Goal: Task Accomplishment & Management: Complete application form

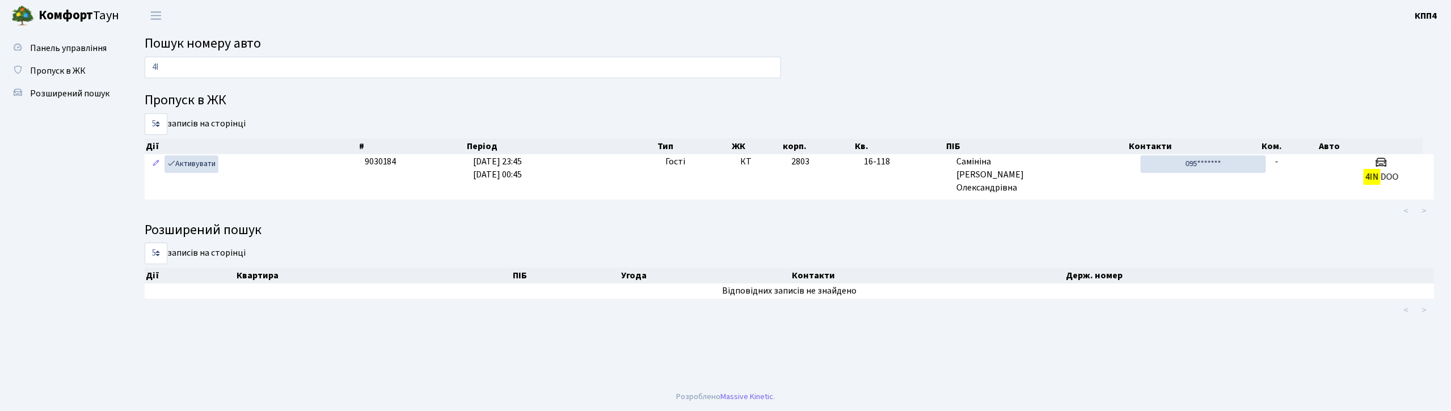
type input "4"
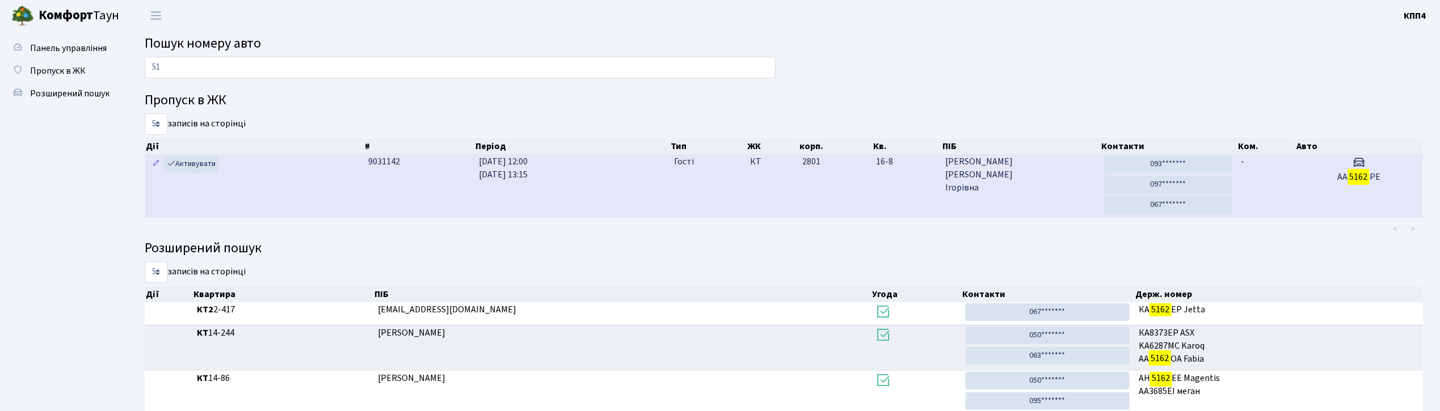
type input "5"
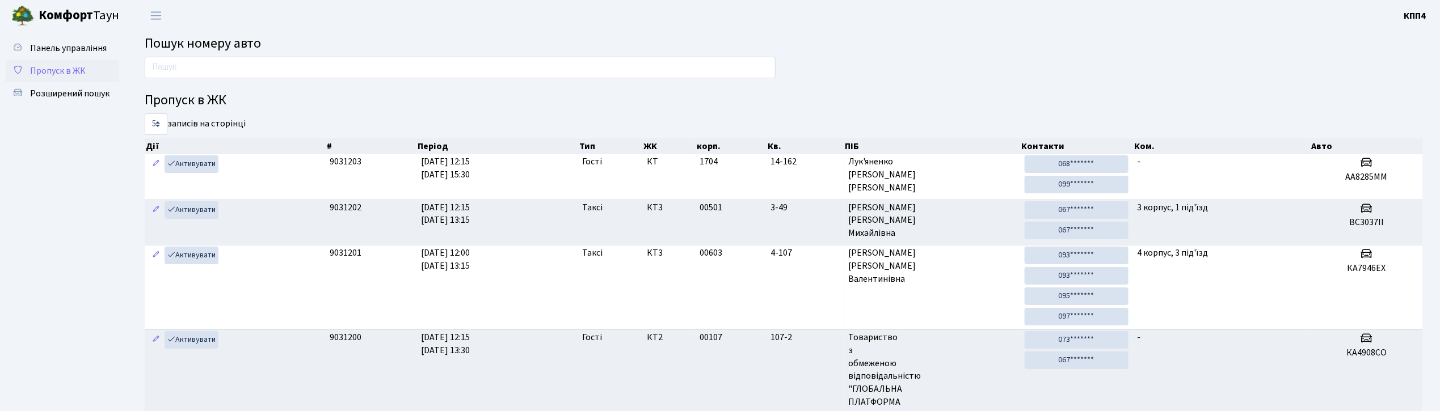
click at [53, 69] on span "Пропуск в ЖК" at bounding box center [58, 71] width 56 height 12
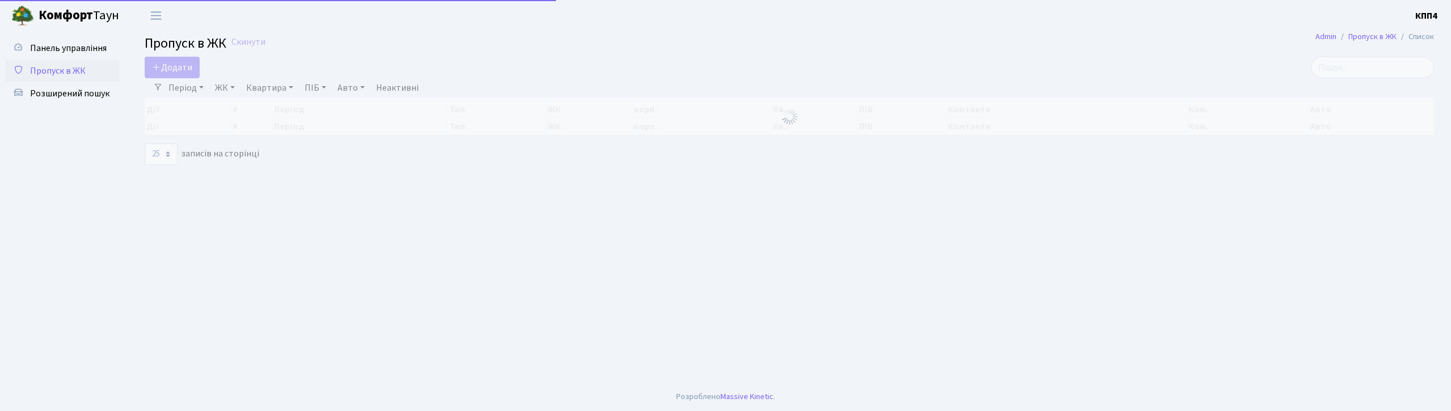
select select "25"
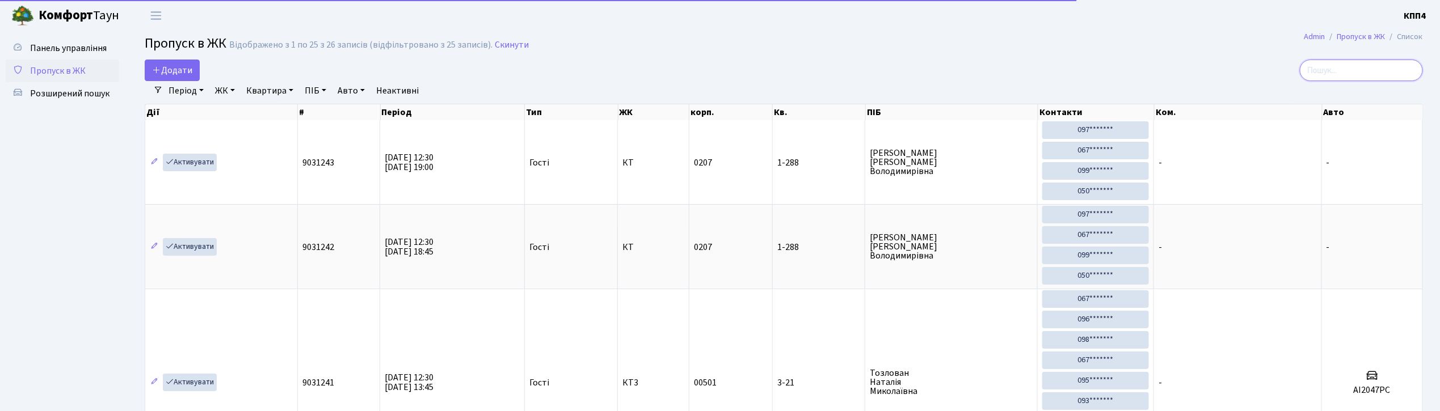
click at [1372, 76] on input "search" at bounding box center [1361, 71] width 123 height 22
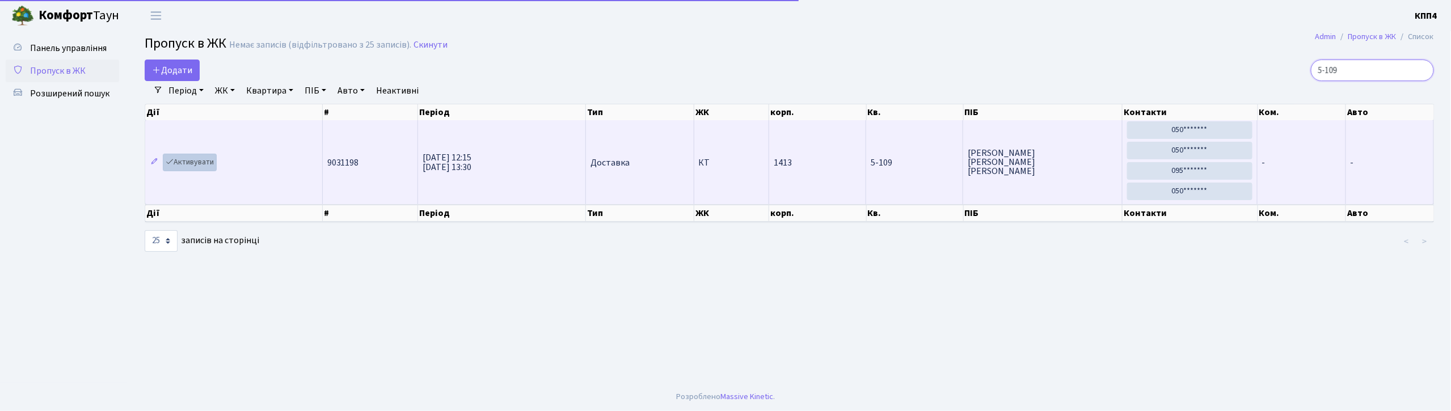
type input "5-109"
click at [207, 162] on link "Активувати" at bounding box center [190, 163] width 54 height 18
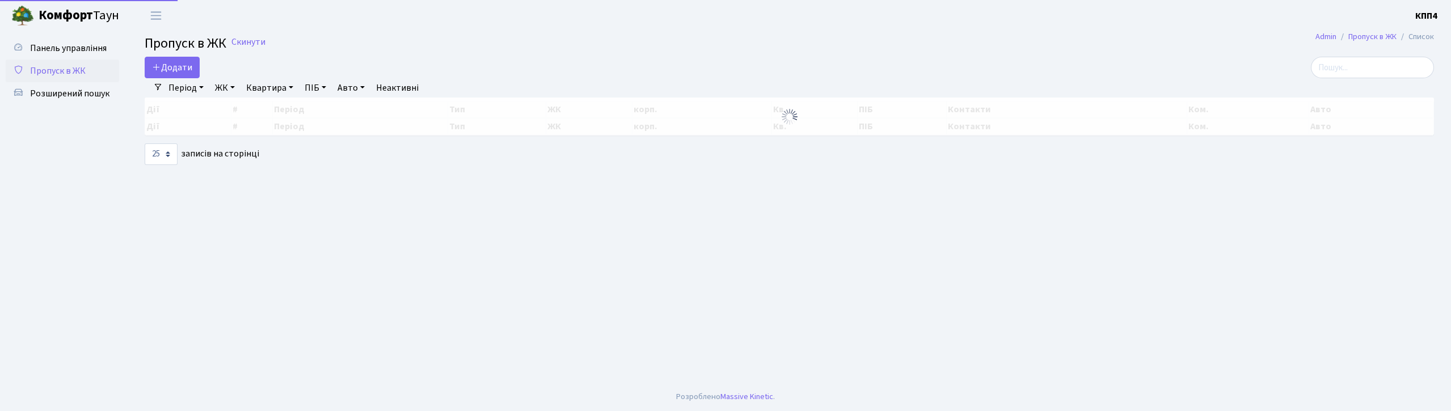
select select "25"
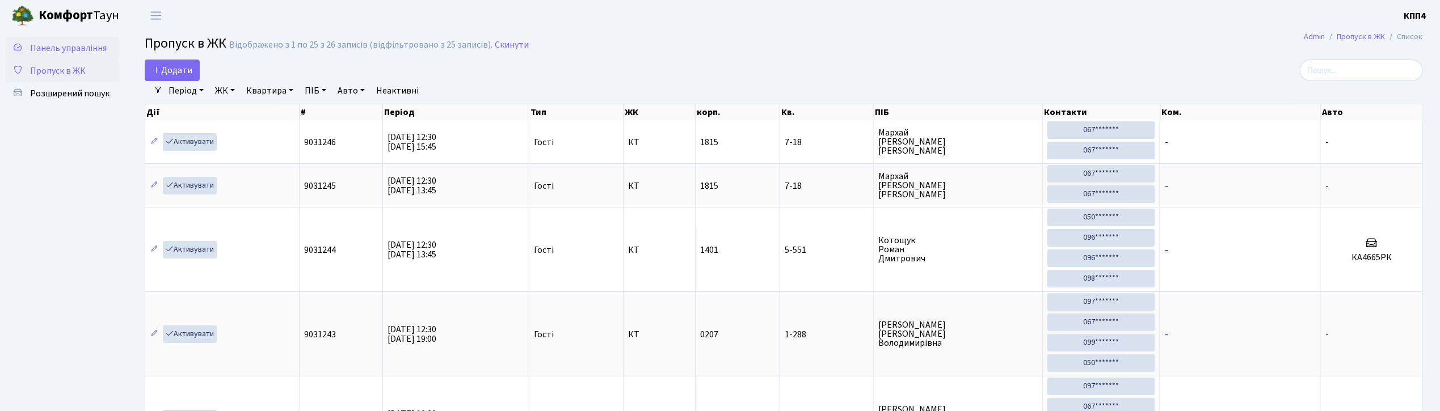
click at [80, 49] on span "Панель управління" at bounding box center [68, 48] width 77 height 12
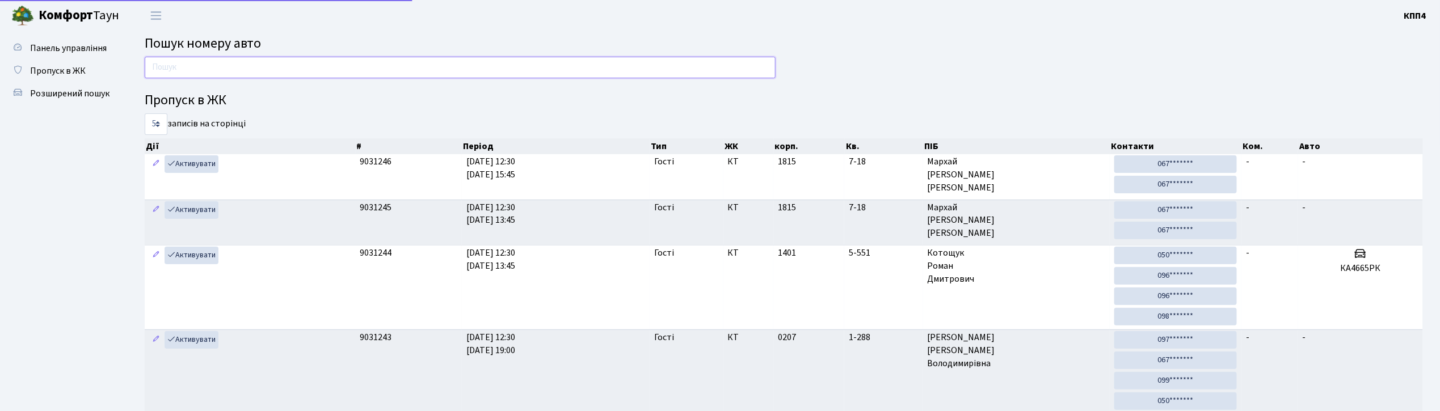
drag, startPoint x: 0, startPoint y: 0, endPoint x: 222, endPoint y: 68, distance: 232.5
click at [222, 68] on input "text" at bounding box center [460, 68] width 631 height 22
click at [64, 67] on span "Пропуск в ЖК" at bounding box center [58, 71] width 56 height 12
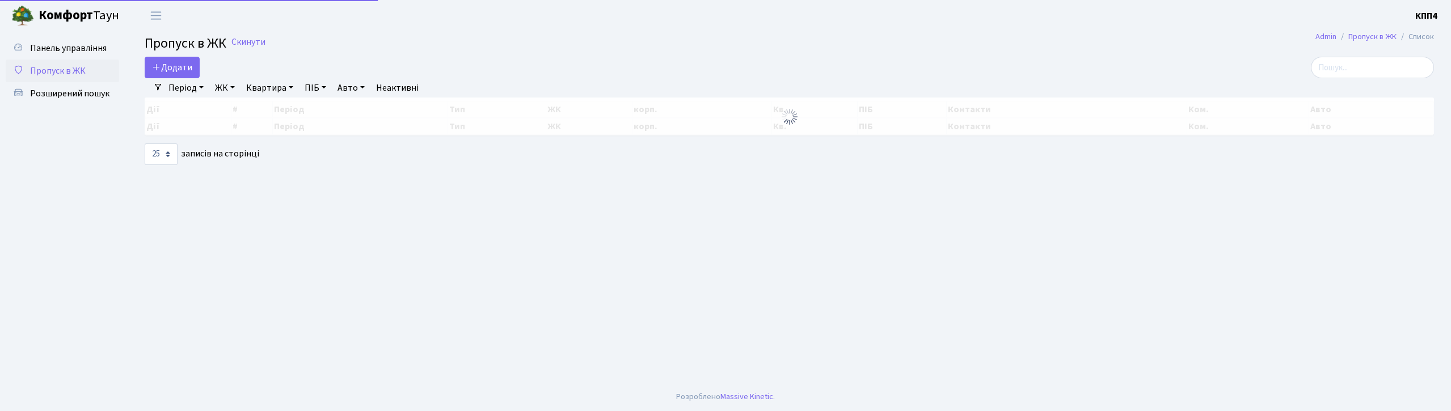
select select "25"
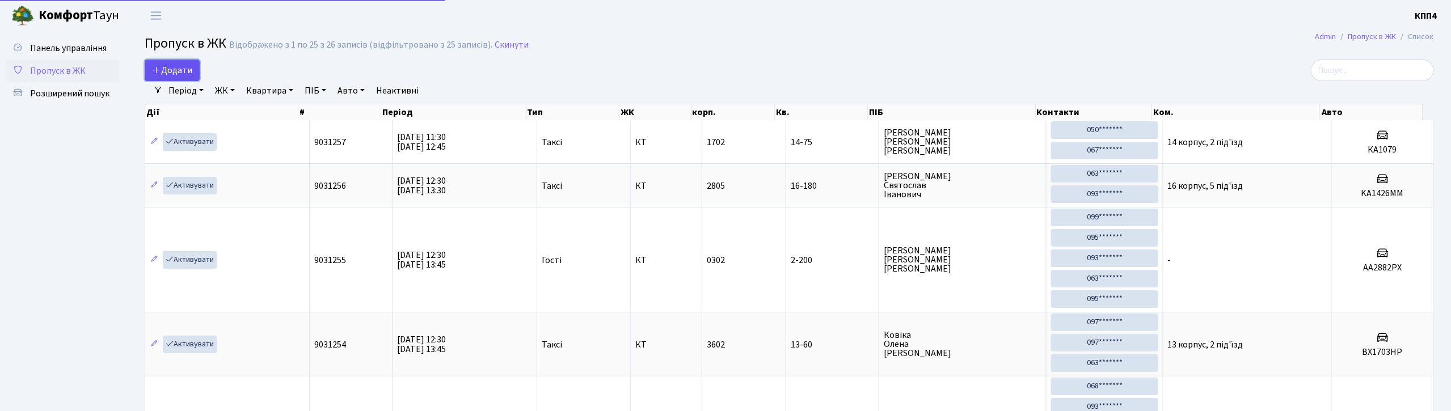
click at [182, 71] on span "Додати" at bounding box center [172, 70] width 40 height 12
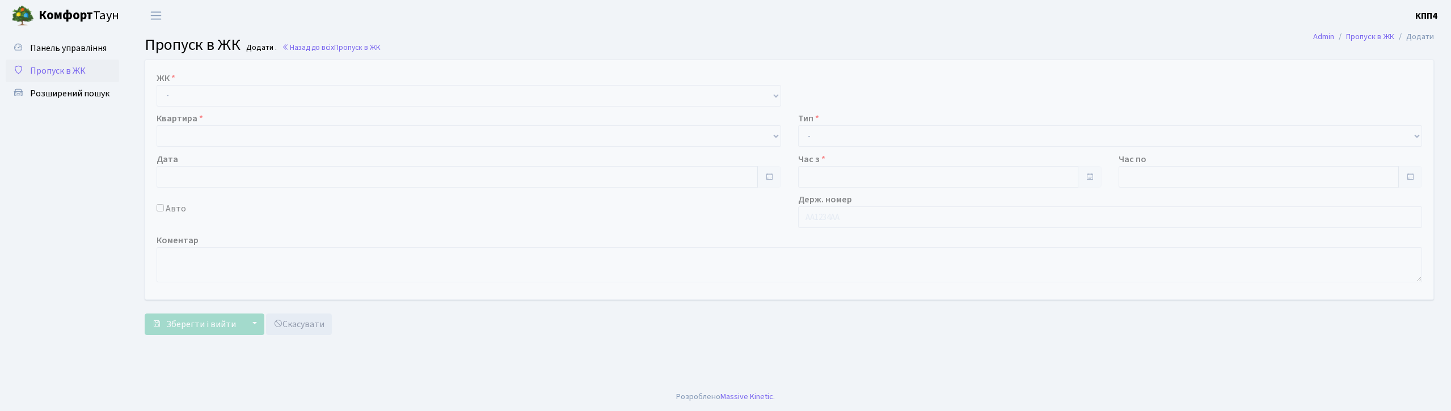
type input "[DATE]"
type input "12:30"
type input "13:45"
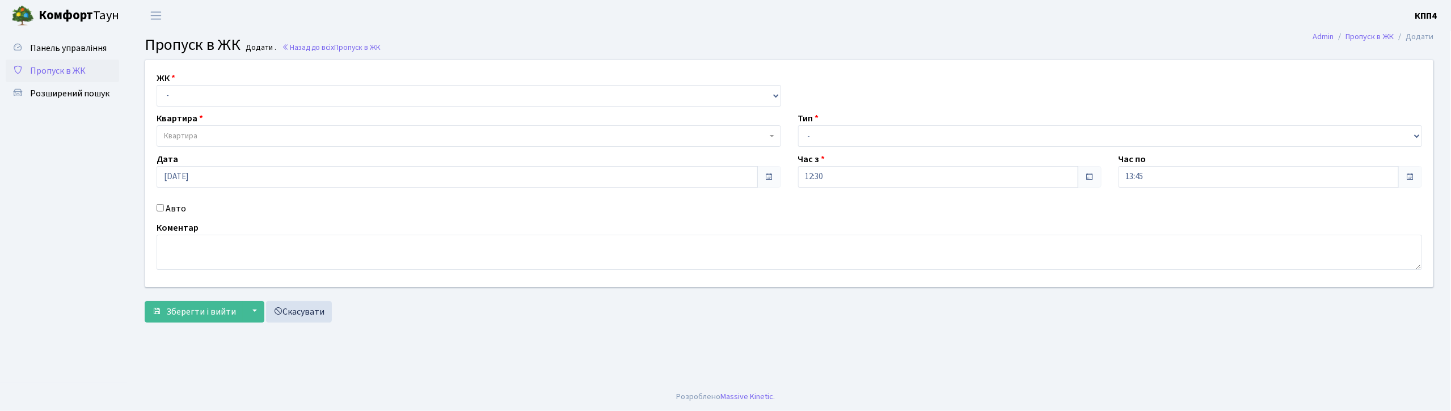
click at [162, 209] on input "Авто" at bounding box center [160, 207] width 7 height 7
checkbox input "true"
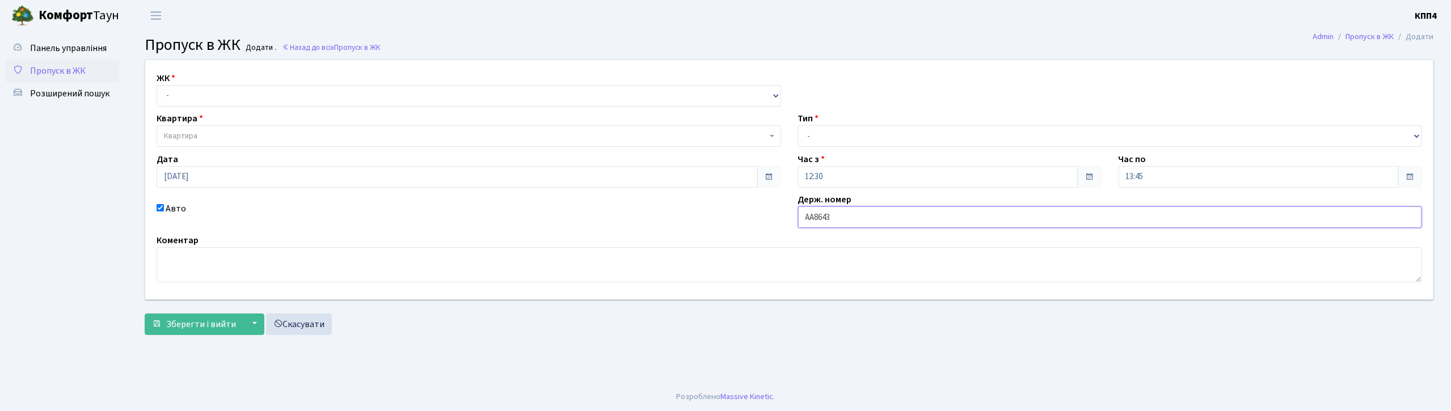
type input "АА8643YА"
click at [221, 95] on select "- КТ, вул. Регенераторна, 4 КТ2, просп. Соборності, 17 КТ3, вул. Березнева, 16 …" at bounding box center [469, 96] width 625 height 22
select select "271"
click at [157, 85] on select "- КТ, вул. Регенераторна, 4 КТ2, просп. Соборності, 17 КТ3, вул. Березнева, 16 …" at bounding box center [469, 96] width 625 height 22
select select
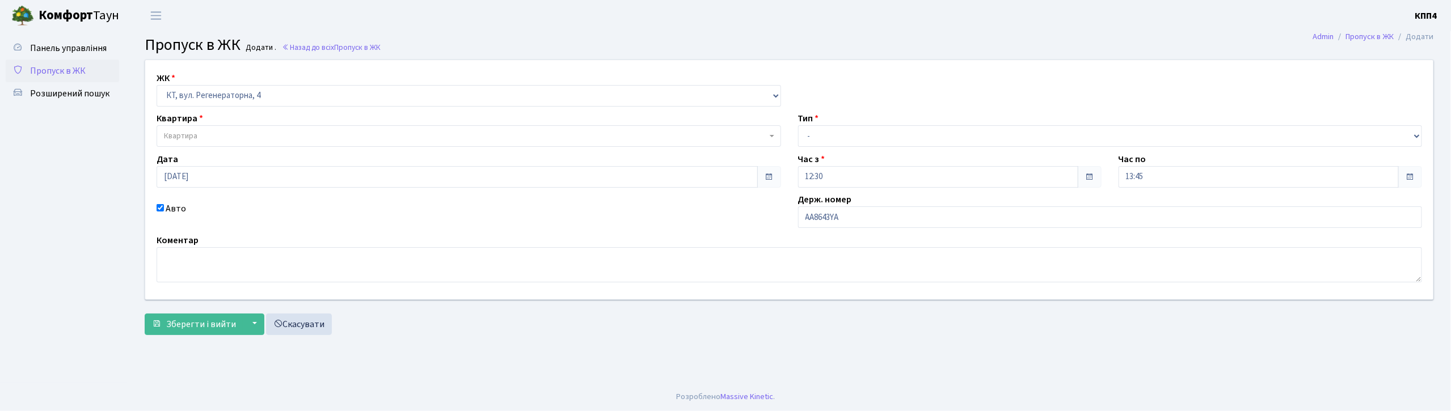
click at [213, 136] on span "Квартира" at bounding box center [465, 135] width 603 height 11
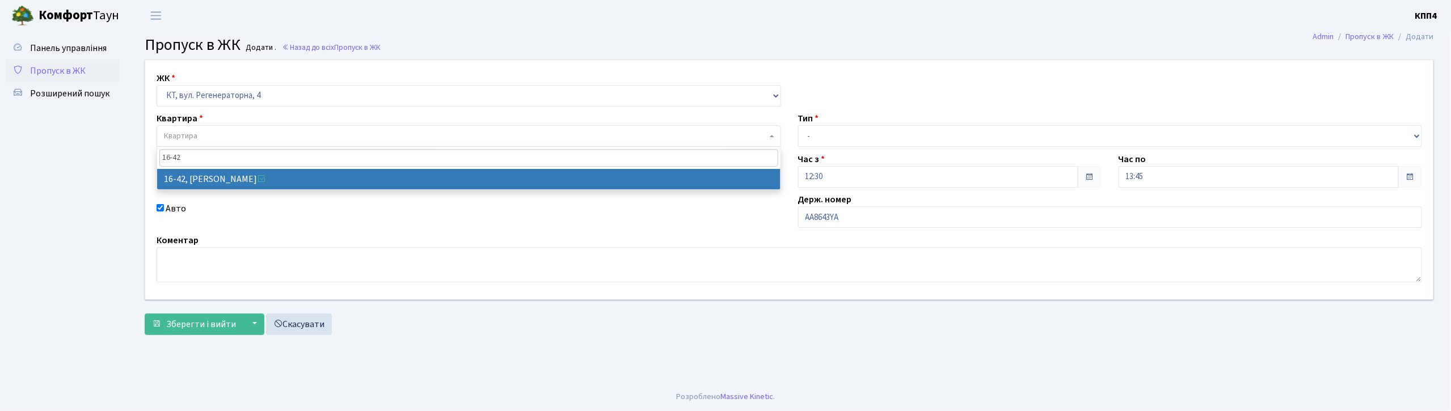
type input "16-42"
select select "8603"
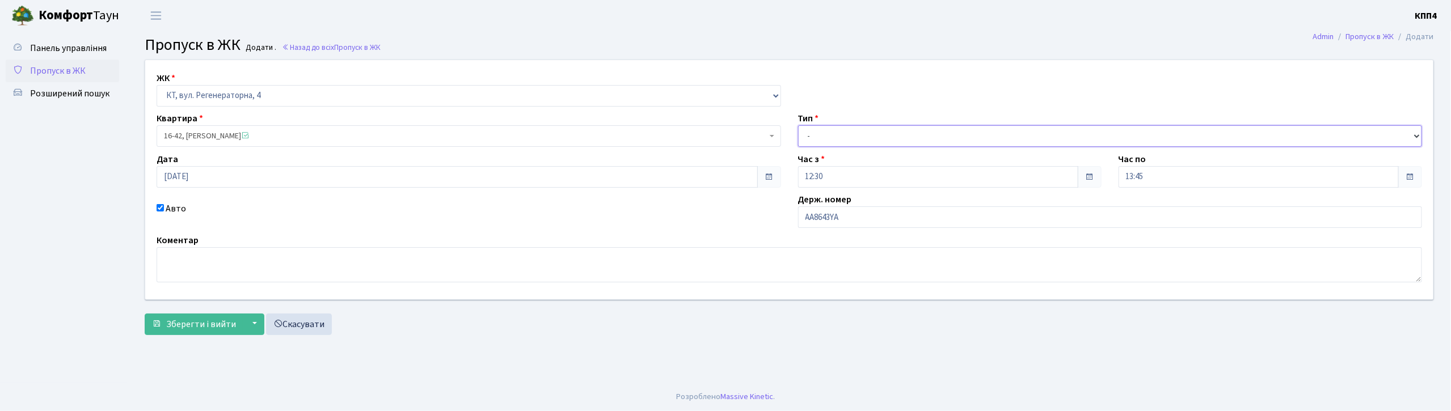
click at [811, 142] on select "- Доставка Таксі Гості Сервіс" at bounding box center [1110, 136] width 625 height 22
select select "1"
click at [798, 125] on select "- Доставка Таксі Гості Сервіс" at bounding box center [1110, 136] width 625 height 22
click at [206, 323] on span "Зберегти і вийти" at bounding box center [201, 324] width 70 height 12
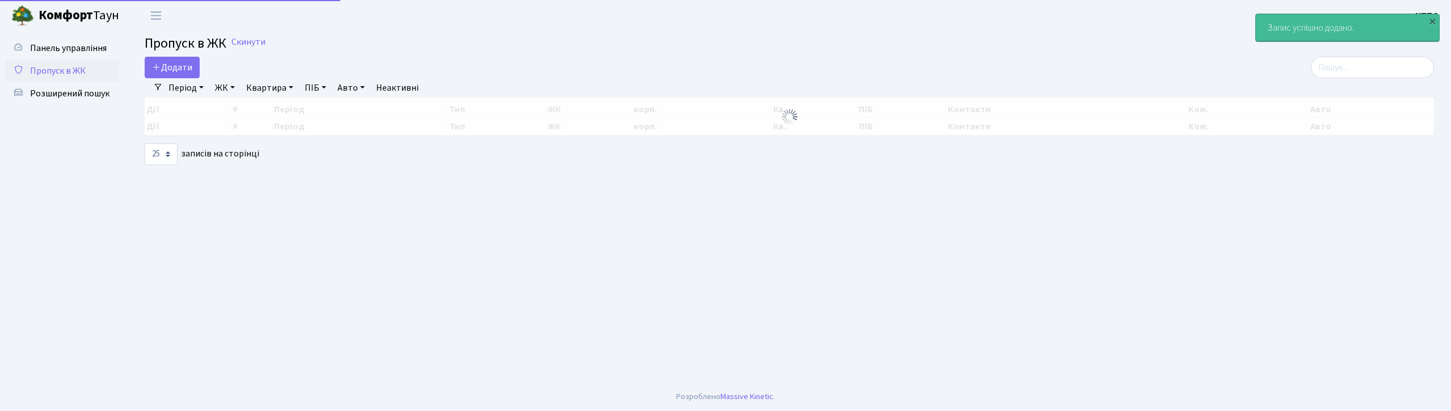
select select "25"
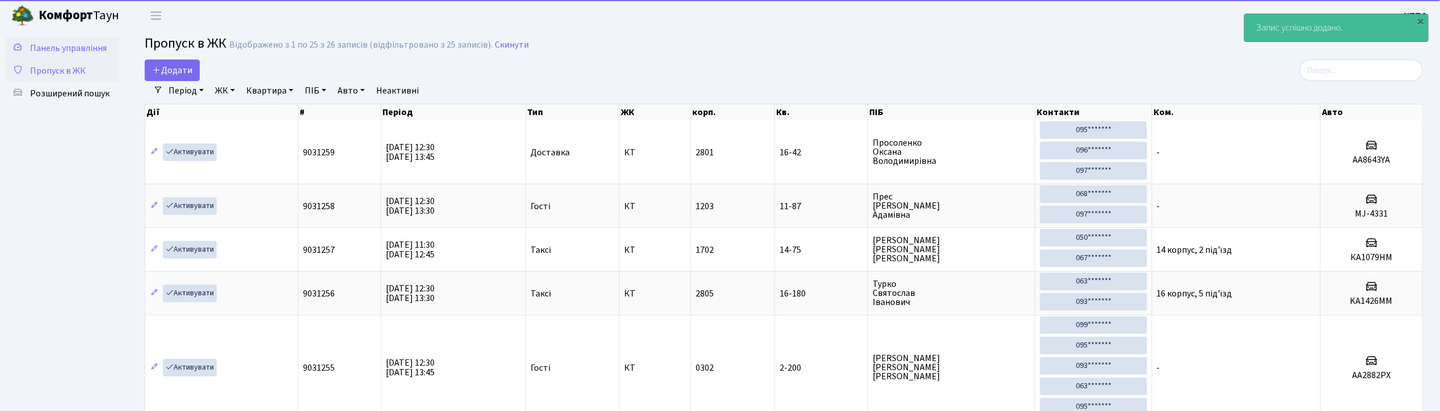
click at [86, 53] on span "Панель управління" at bounding box center [68, 48] width 77 height 12
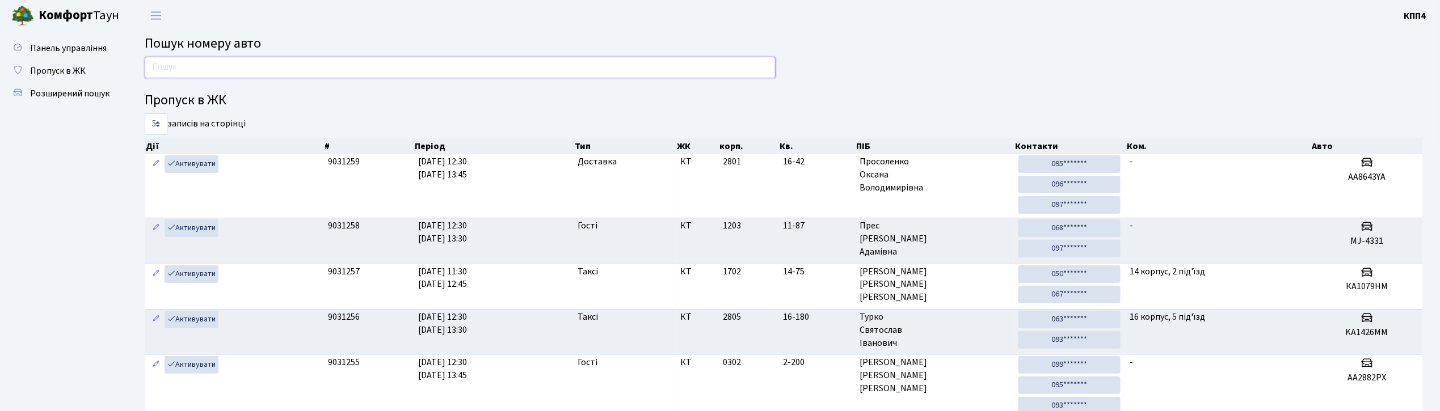
click at [179, 67] on input "text" at bounding box center [460, 68] width 631 height 22
click at [54, 65] on span "Пропуск в ЖК" at bounding box center [58, 71] width 56 height 12
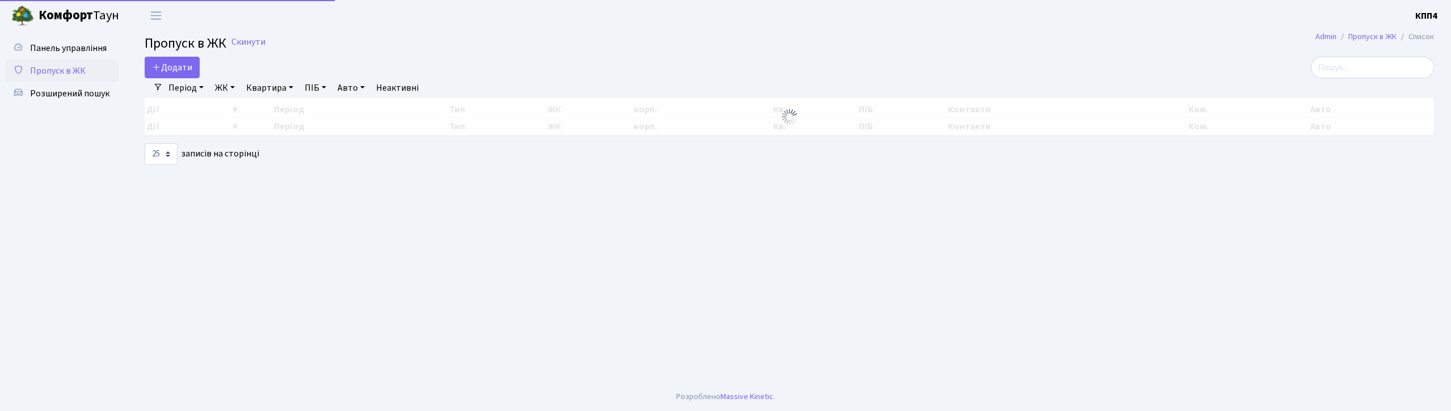
select select "25"
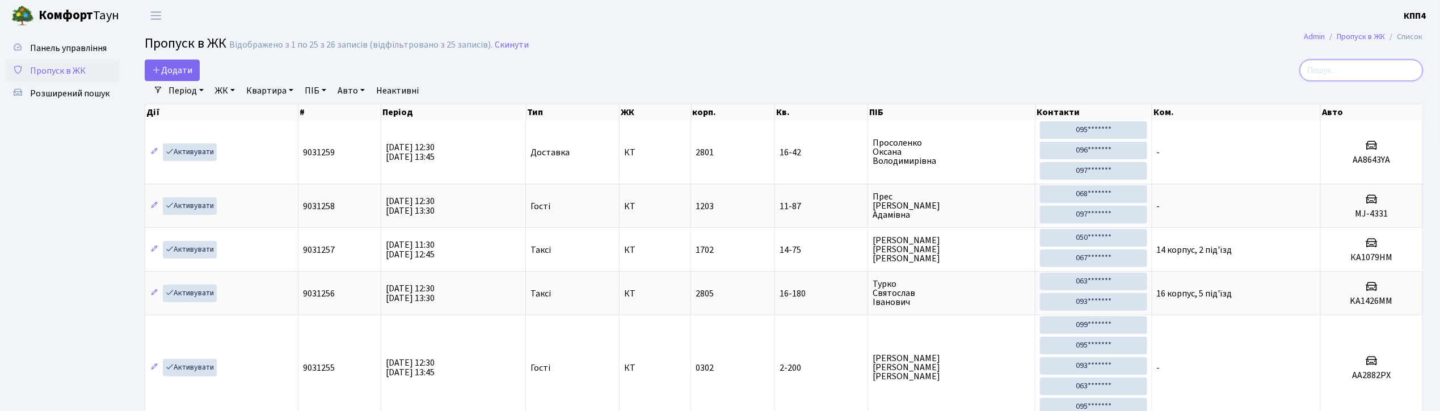
click at [1332, 71] on input "search" at bounding box center [1361, 71] width 123 height 22
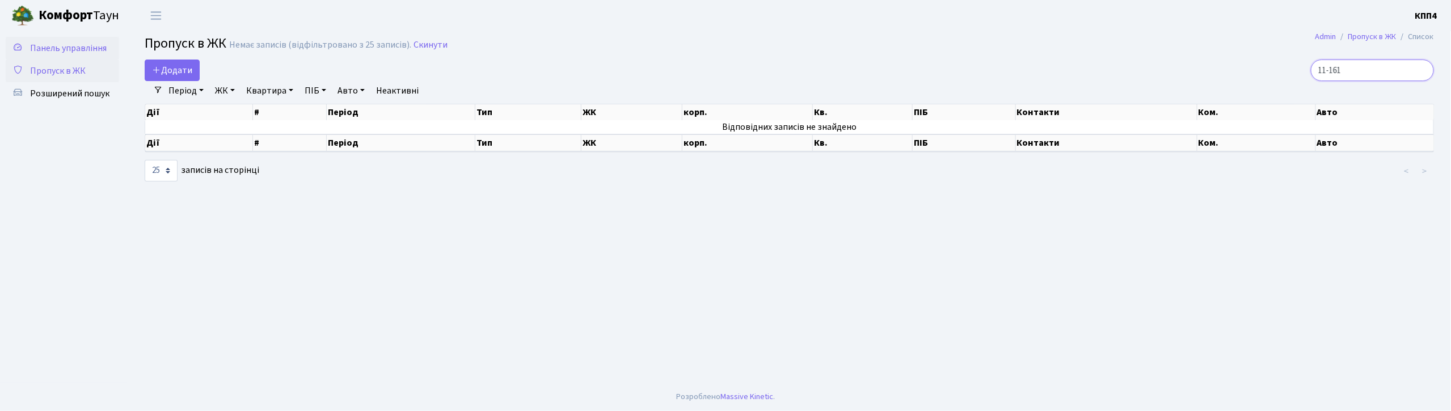
type input "11-161"
click at [82, 50] on span "Панель управління" at bounding box center [68, 48] width 77 height 12
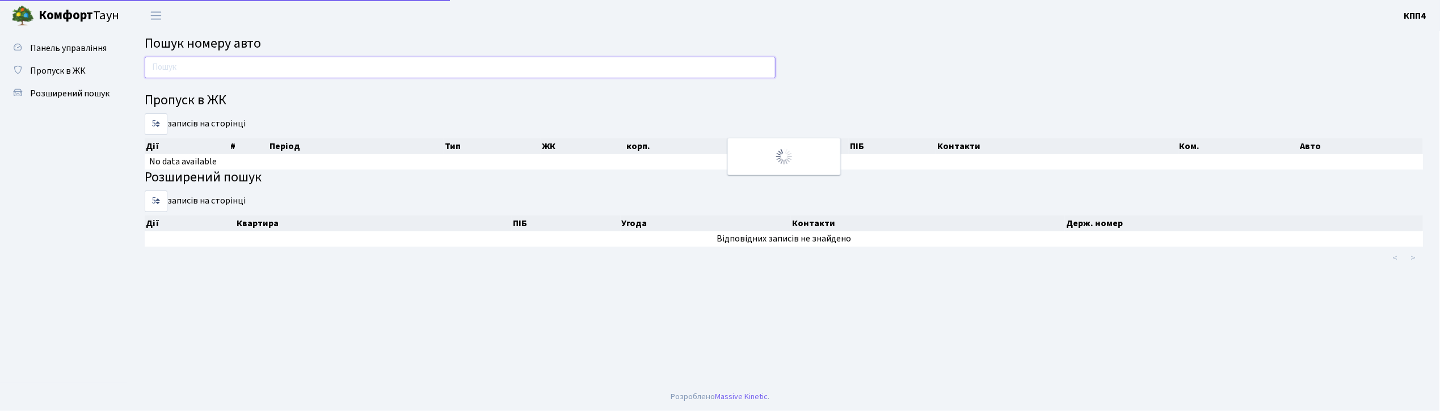
drag, startPoint x: 0, startPoint y: 0, endPoint x: 206, endPoint y: 70, distance: 218.1
click at [206, 70] on input "text" at bounding box center [460, 68] width 631 height 22
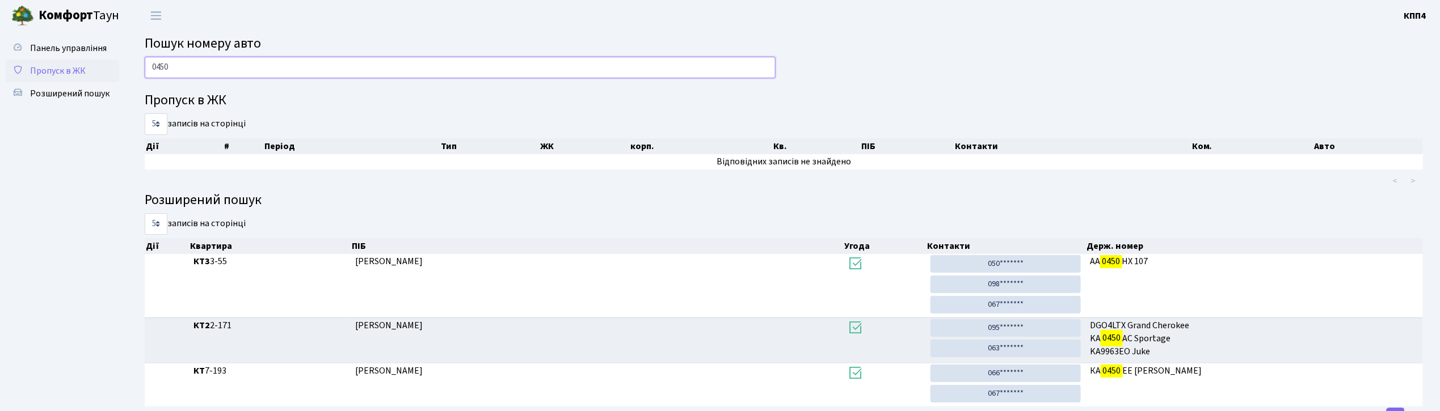
type input "0450"
click at [71, 69] on span "Пропуск в ЖК" at bounding box center [58, 71] width 56 height 12
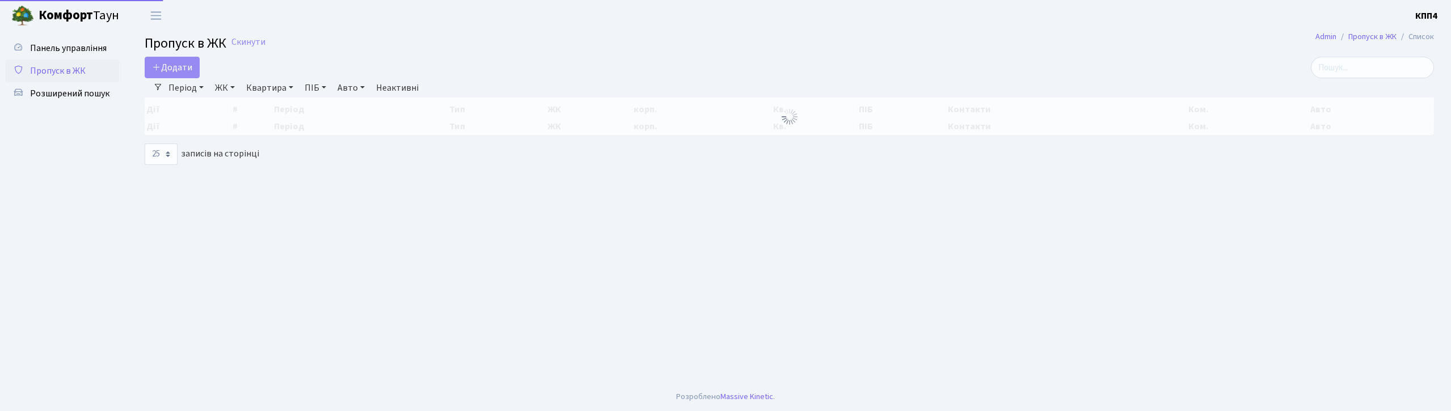
select select "25"
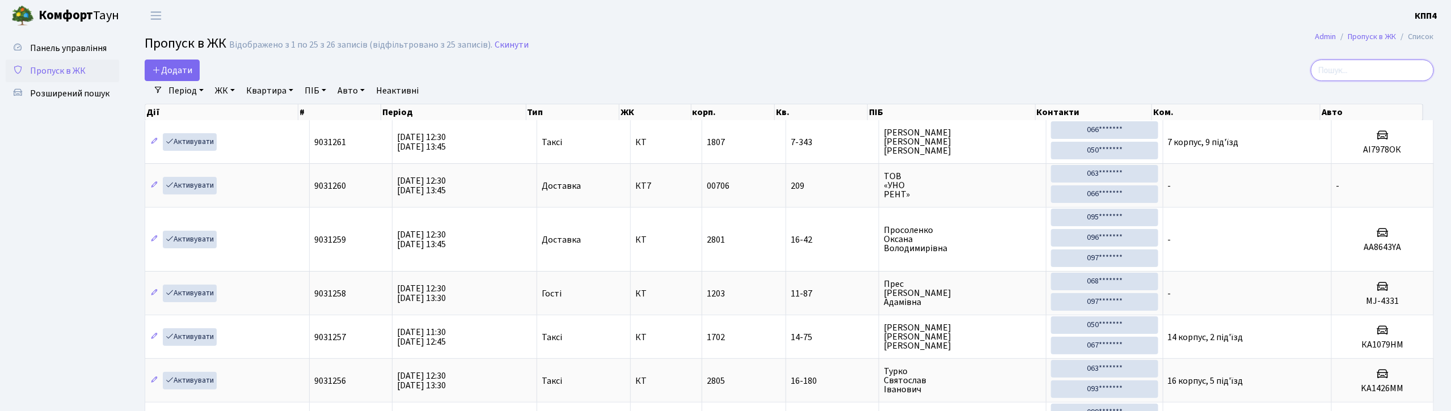
click at [1344, 67] on input "search" at bounding box center [1372, 71] width 123 height 22
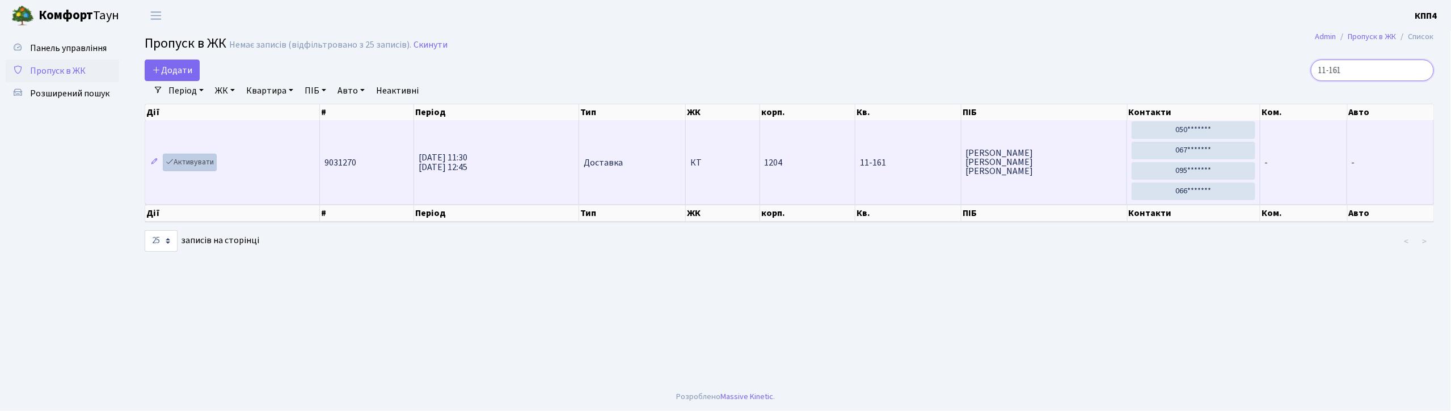
type input "11-161"
click at [185, 162] on link "Активувати" at bounding box center [190, 163] width 54 height 18
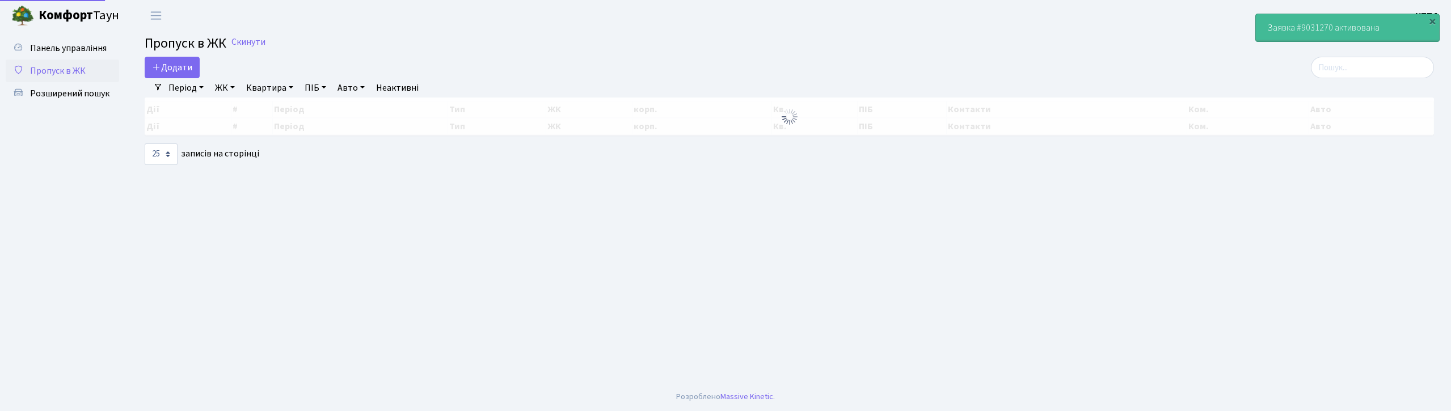
select select "25"
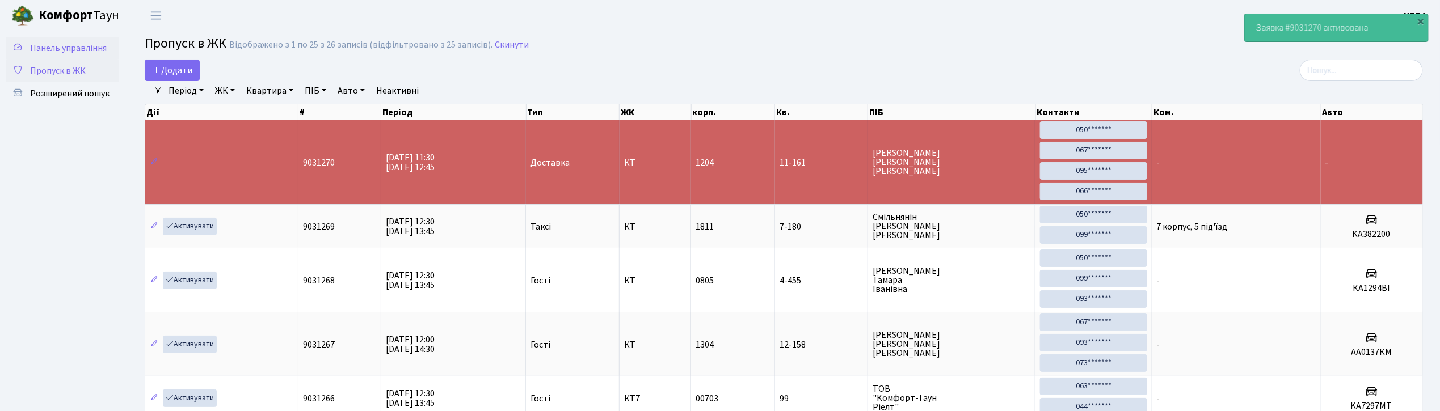
click at [73, 48] on span "Панель управління" at bounding box center [68, 48] width 77 height 12
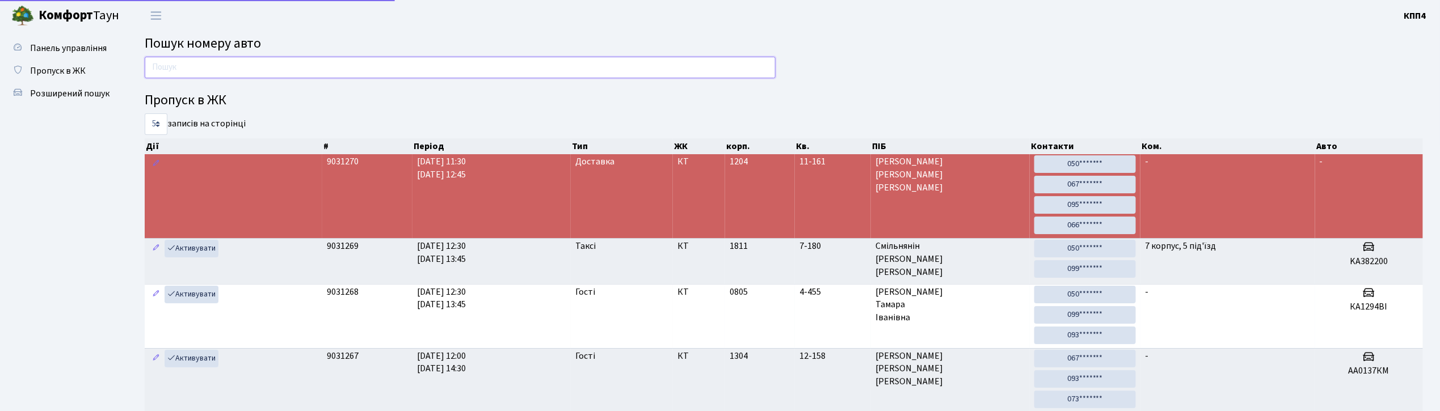
drag, startPoint x: 0, startPoint y: 0, endPoint x: 196, endPoint y: 68, distance: 207.2
click at [196, 68] on input "text" at bounding box center [460, 68] width 631 height 22
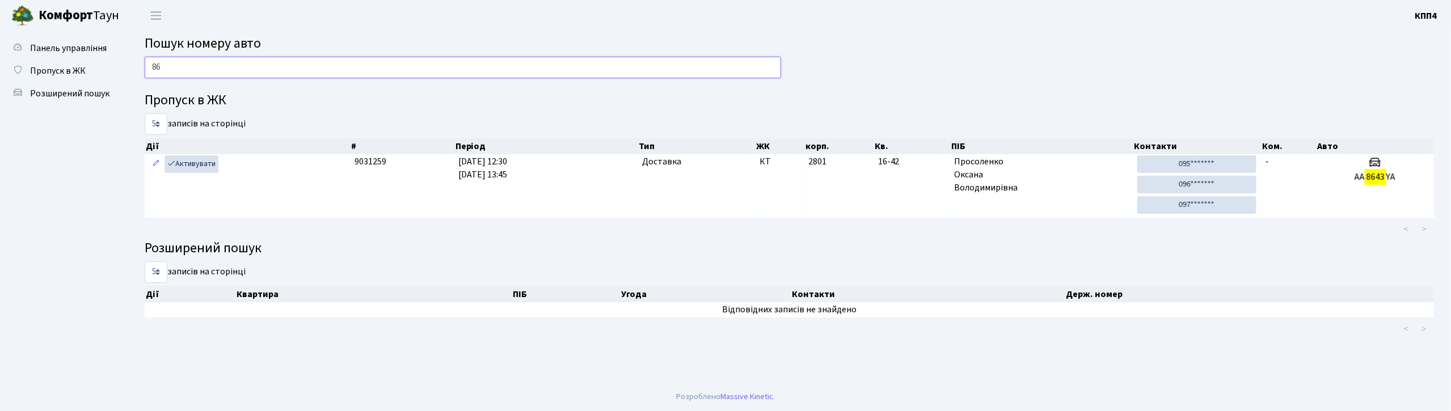
type input "8"
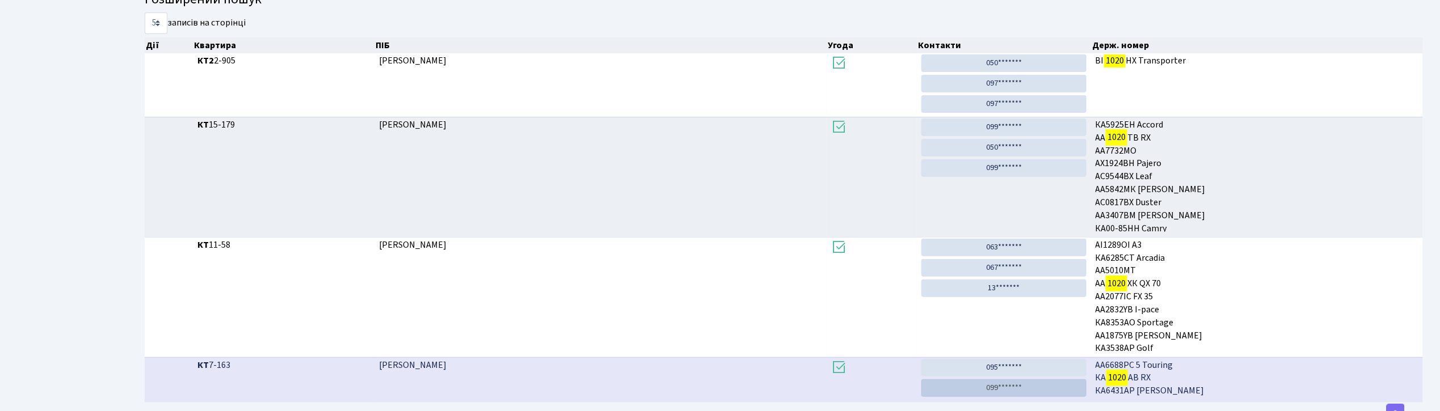
scroll to position [227, 0]
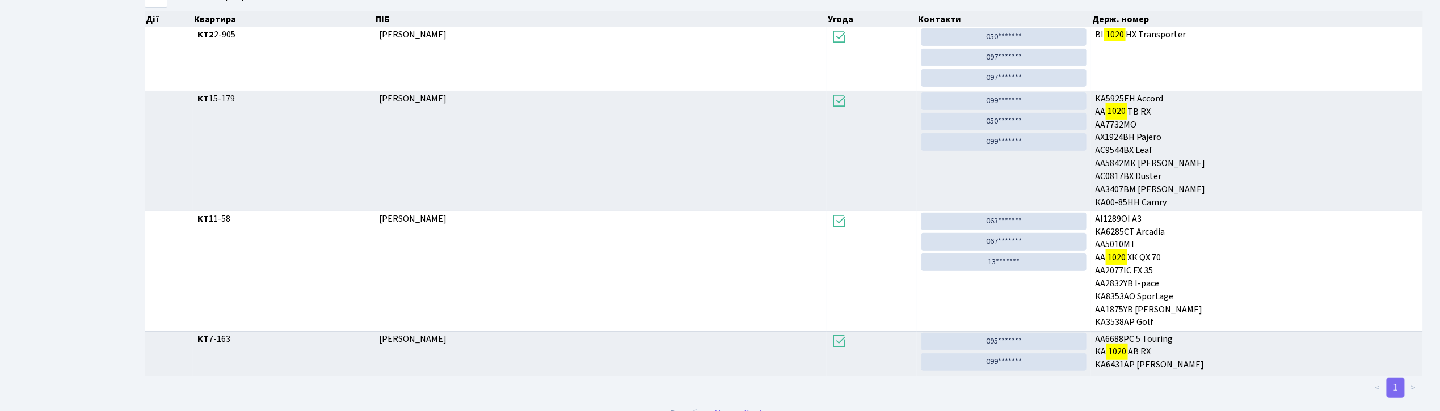
type input "1020"
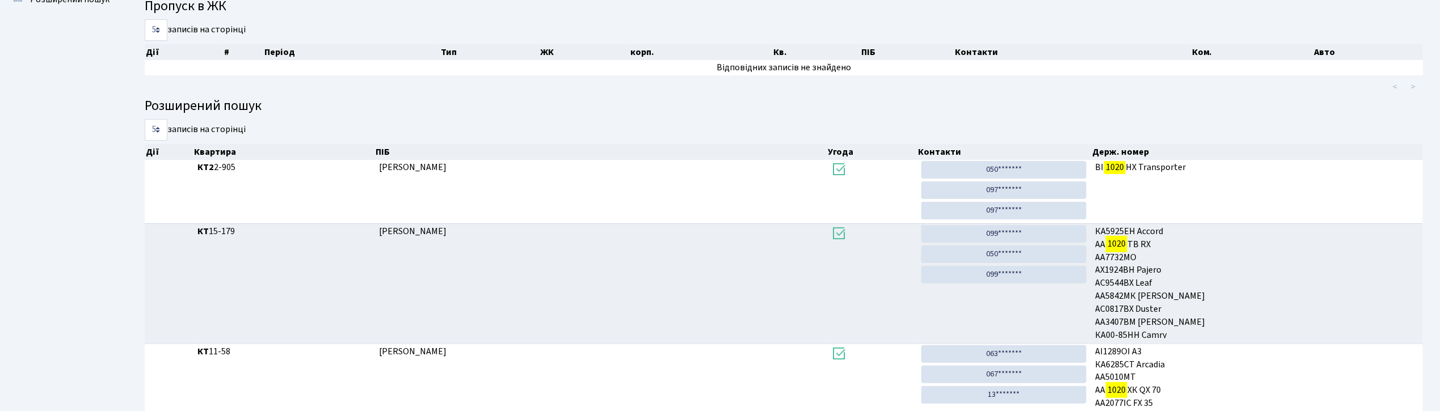
scroll to position [0, 0]
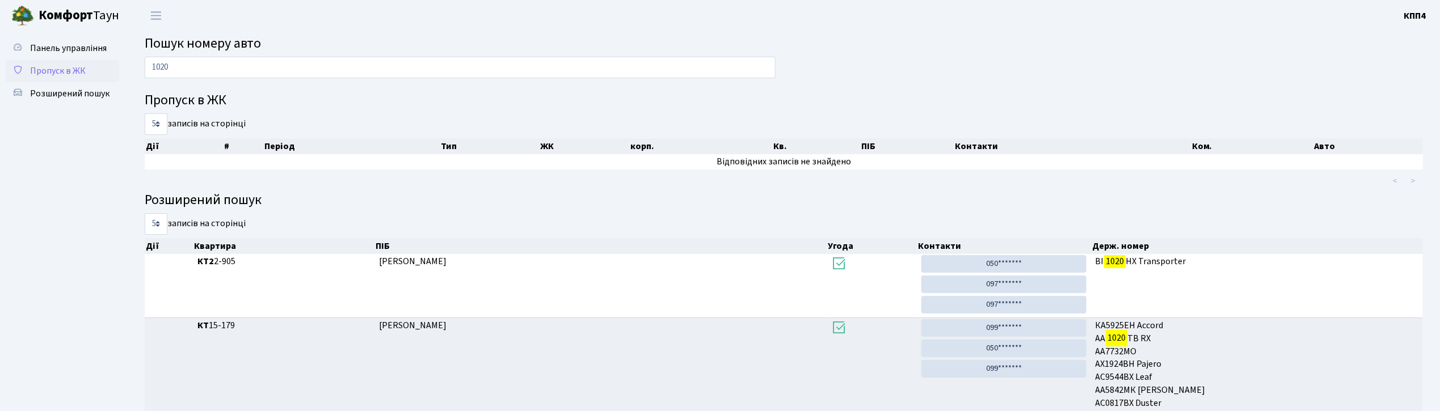
click at [44, 66] on span "Пропуск в ЖК" at bounding box center [58, 71] width 56 height 12
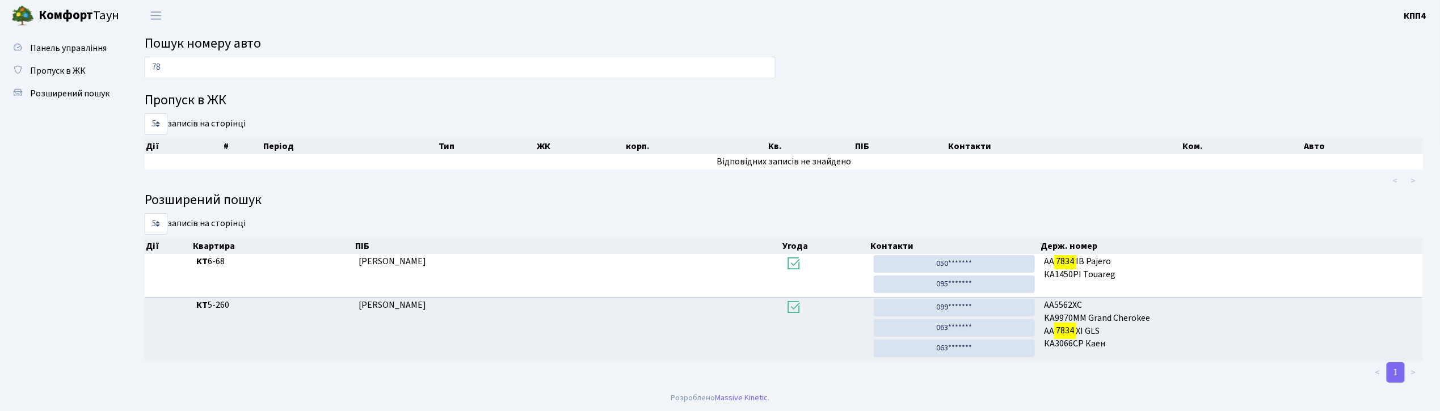
type input "7"
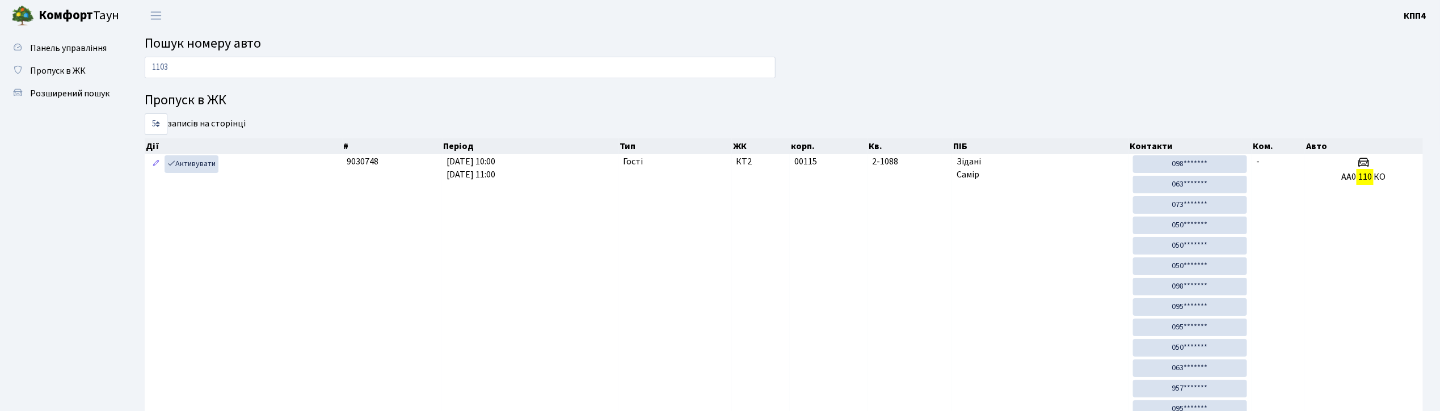
type input "1103"
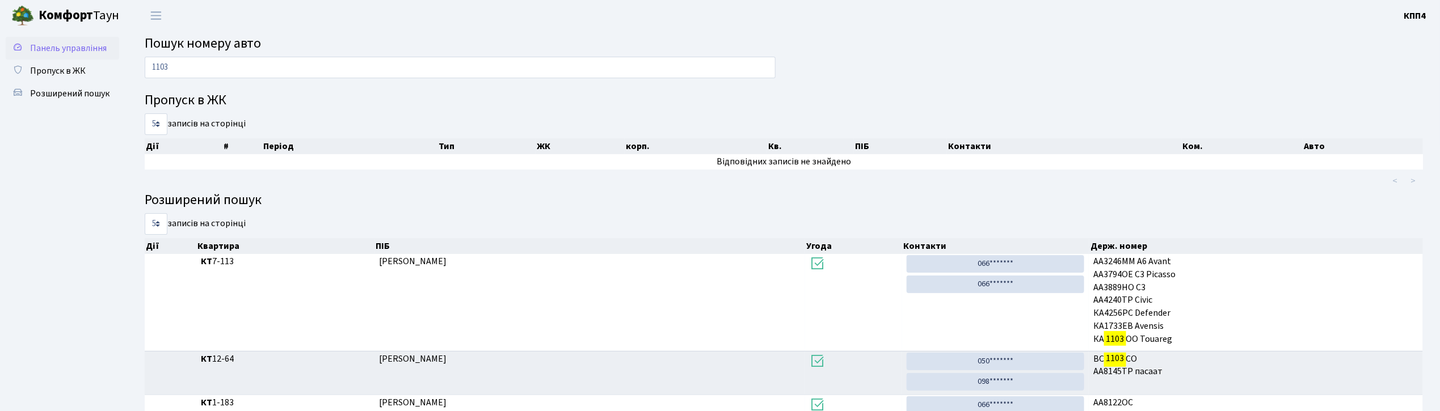
click at [68, 47] on span "Панель управління" at bounding box center [68, 48] width 77 height 12
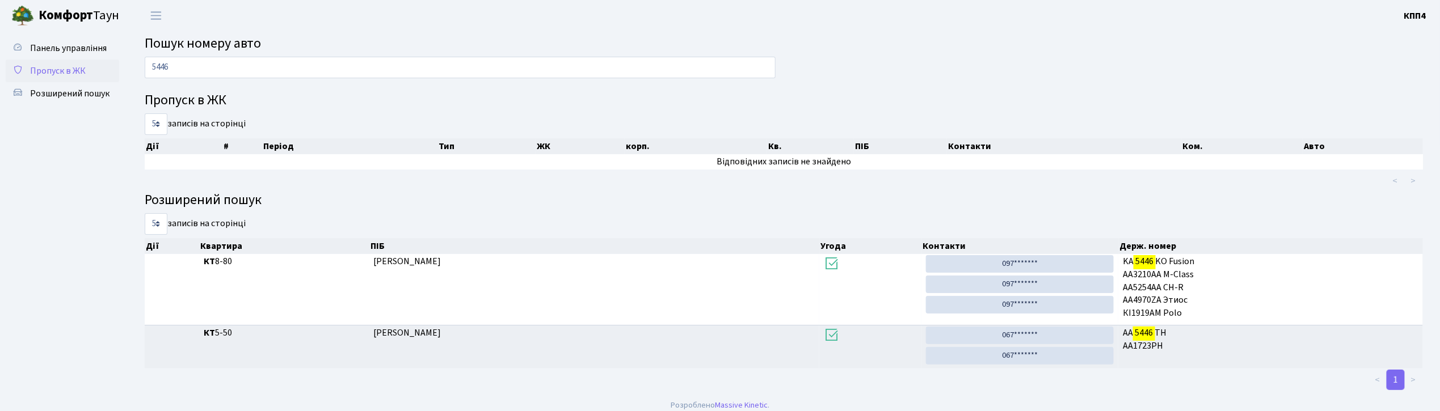
click at [57, 62] on link "Пропуск в ЖК" at bounding box center [62, 71] width 113 height 23
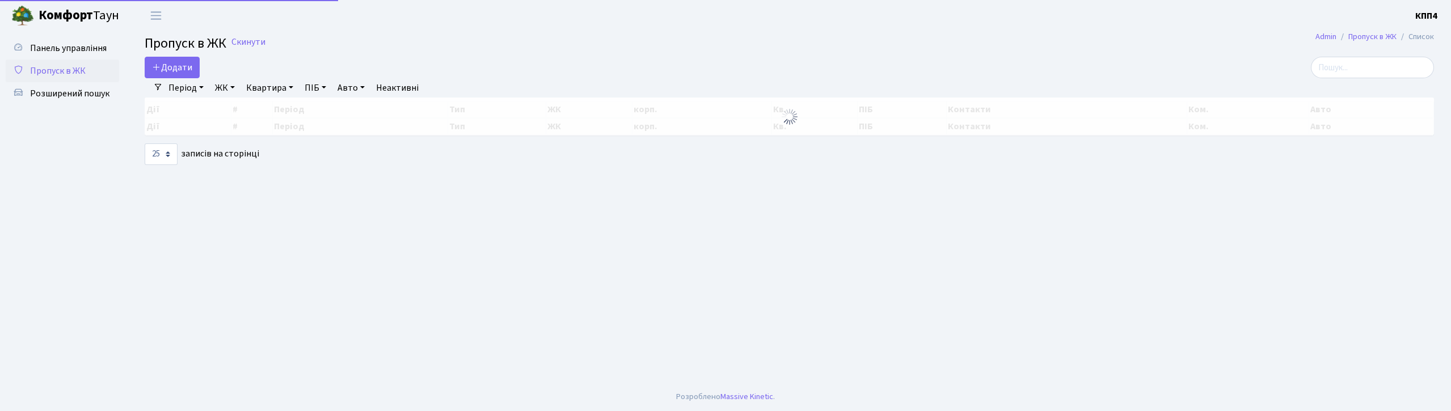
select select "25"
click at [173, 62] on span "Додати" at bounding box center [172, 67] width 40 height 12
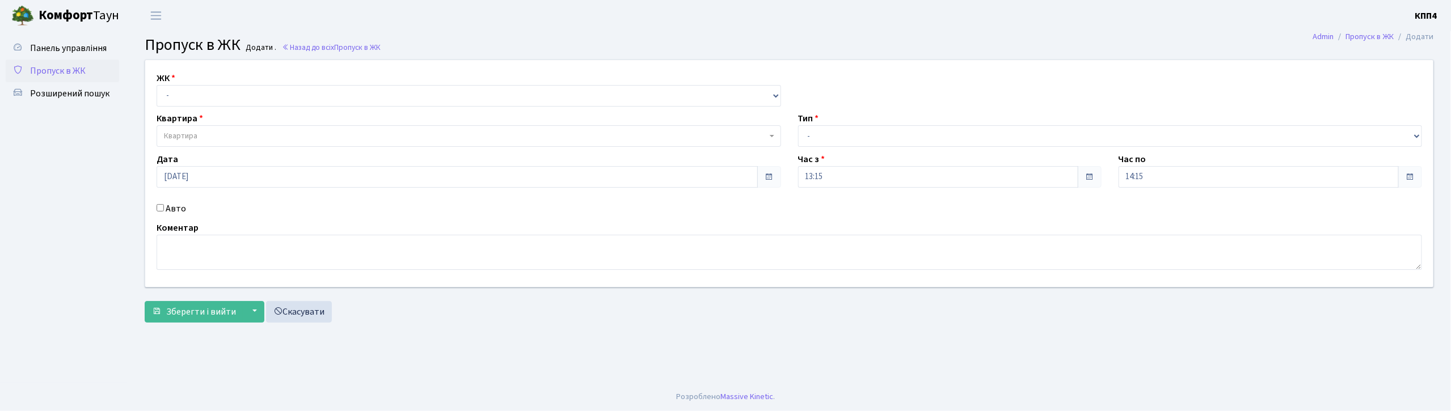
click at [159, 209] on input "Авто" at bounding box center [160, 207] width 7 height 7
checkbox input "true"
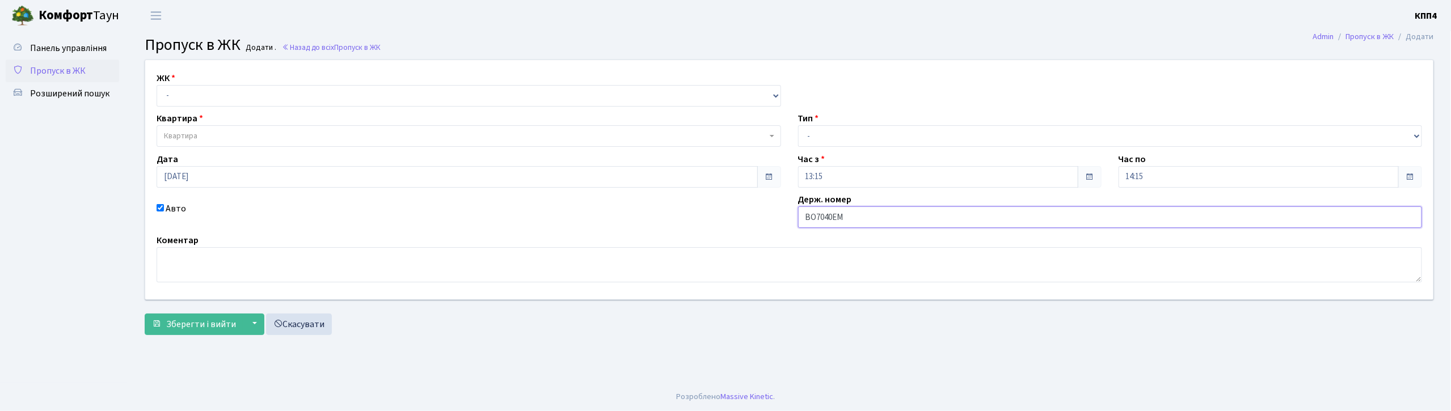
type input "ВО7040ЕМ"
drag, startPoint x: 205, startPoint y: 87, endPoint x: 217, endPoint y: 104, distance: 20.8
click at [205, 90] on select "- КТ, вул. Регенераторна, 4 КТ2, просп. [STREET_ADDRESS] [STREET_ADDRESS] [PERS…" at bounding box center [469, 96] width 625 height 22
select select "271"
click at [157, 85] on select "- КТ, вул. Регенераторна, 4 КТ2, просп. [STREET_ADDRESS] [STREET_ADDRESS] [PERS…" at bounding box center [469, 96] width 625 height 22
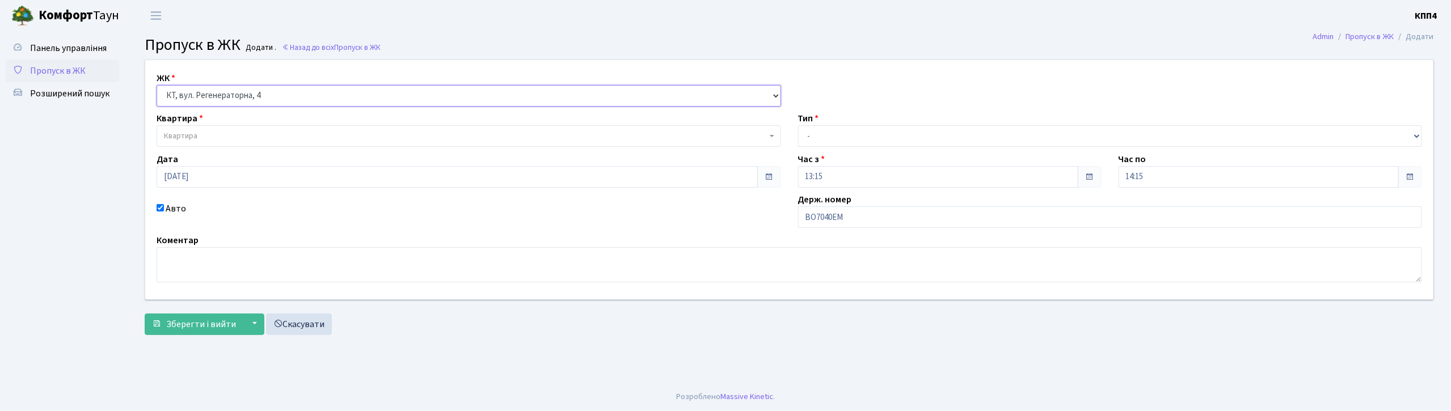
select select
click at [219, 136] on span "Квартира" at bounding box center [465, 135] width 603 height 11
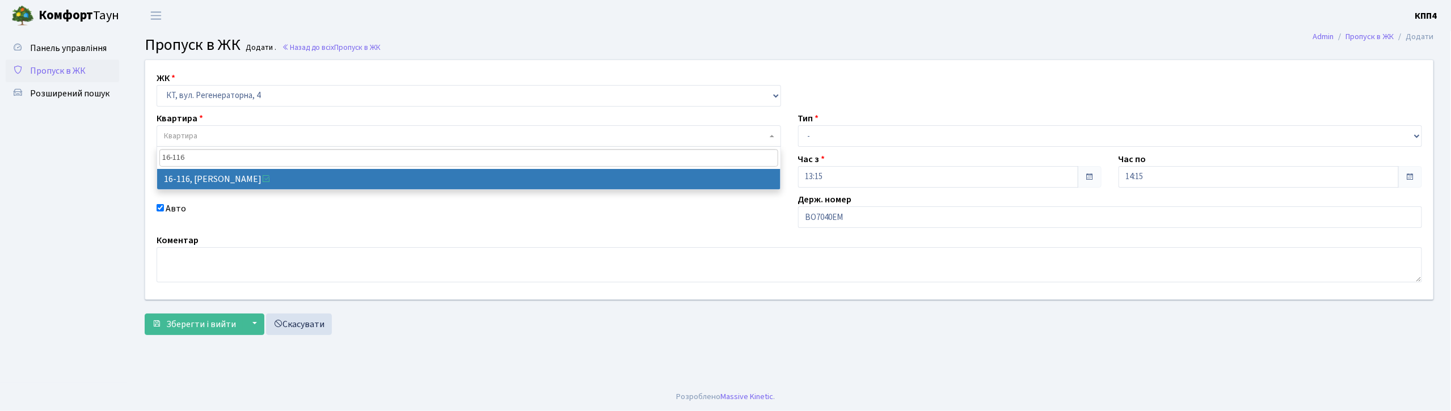
type input "16-116"
select select "8677"
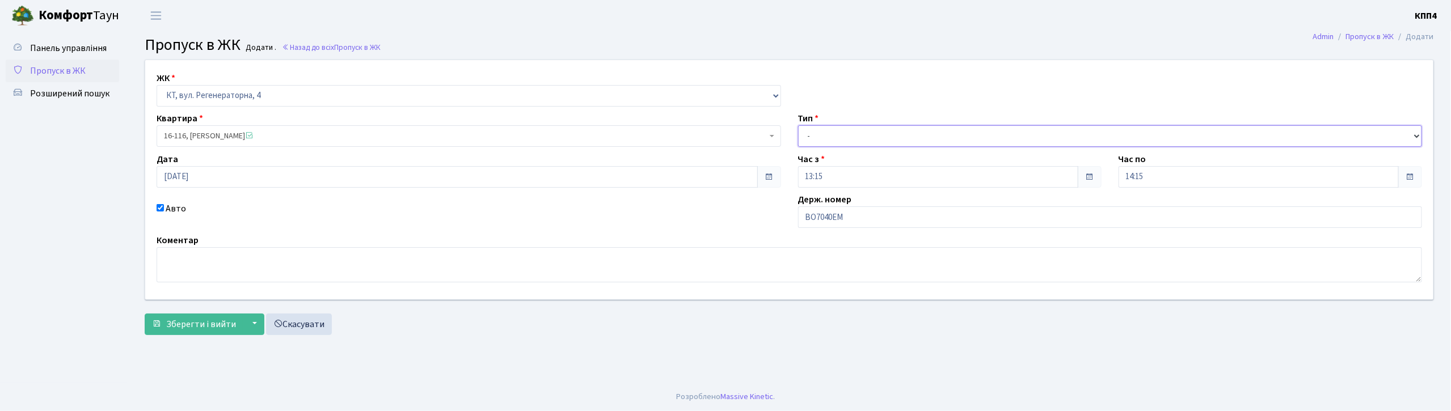
click at [872, 146] on select "- Доставка Таксі Гості Сервіс" at bounding box center [1110, 136] width 625 height 22
select select "3"
click at [798, 125] on select "- Доставка Таксі Гості Сервіс" at bounding box center [1110, 136] width 625 height 22
click at [208, 335] on button "Зберегти і вийти" at bounding box center [194, 325] width 99 height 22
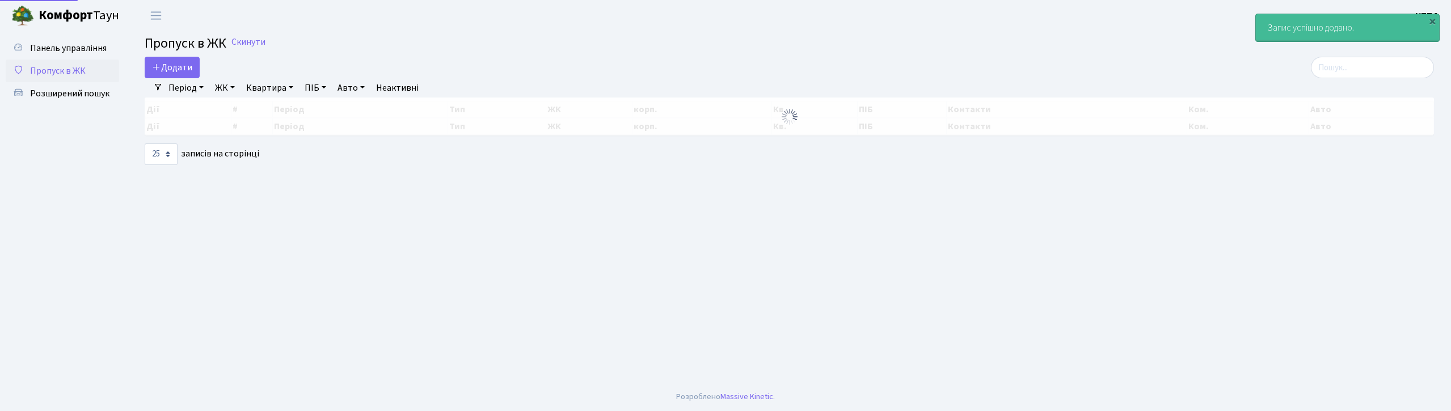
select select "25"
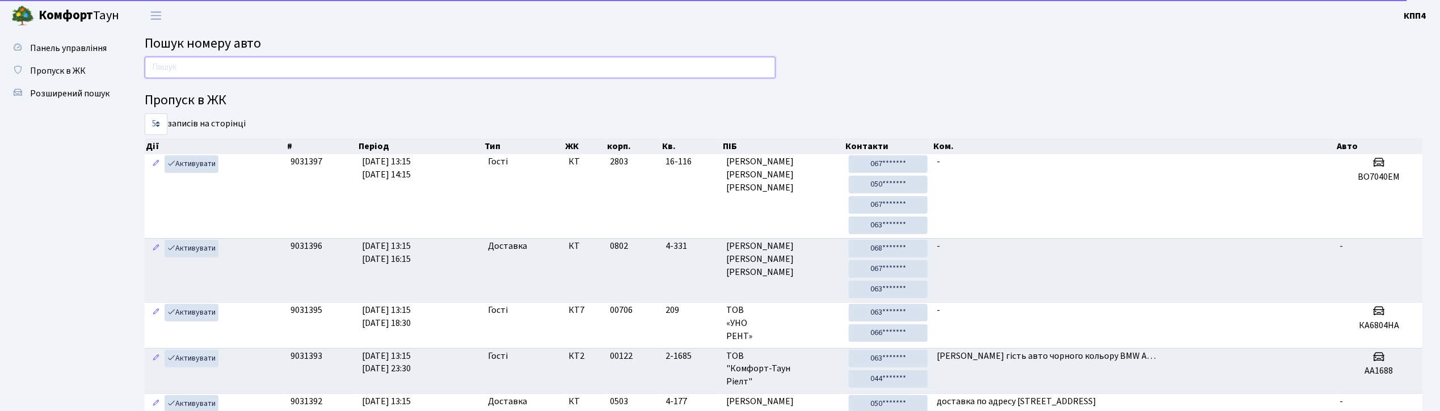
click at [164, 71] on input "text" at bounding box center [460, 68] width 631 height 22
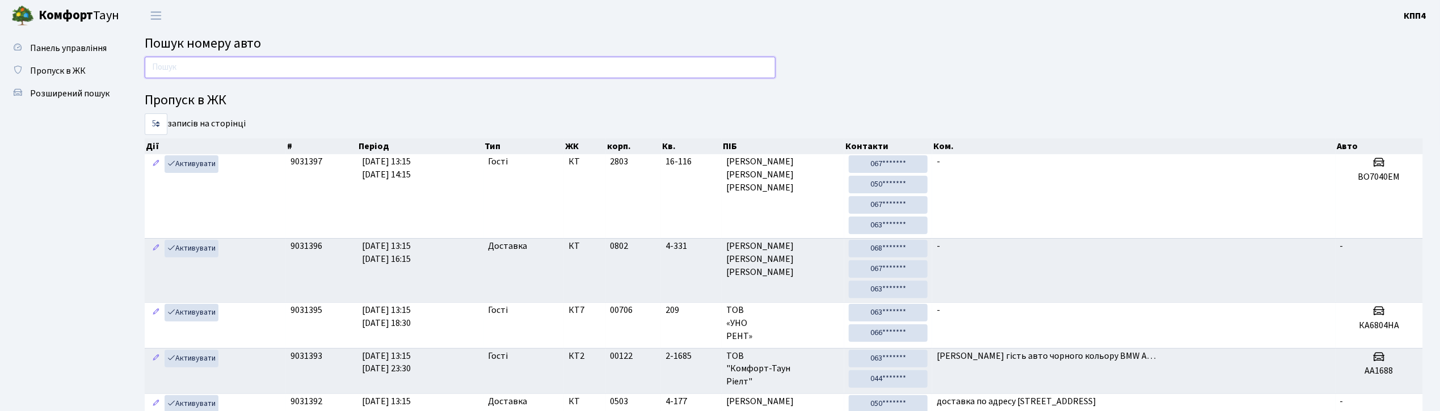
click at [279, 70] on input "text" at bounding box center [460, 68] width 631 height 22
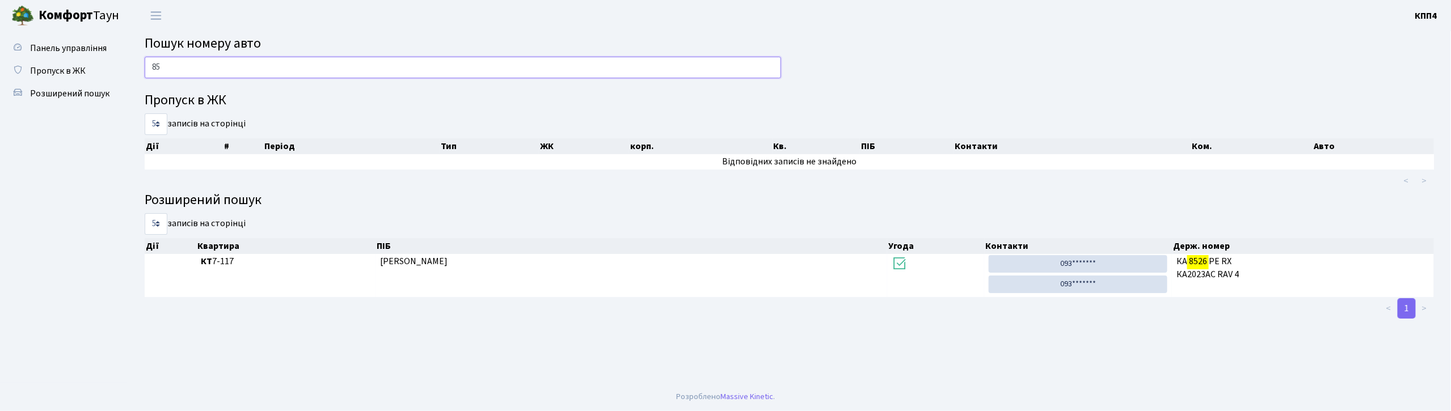
type input "8"
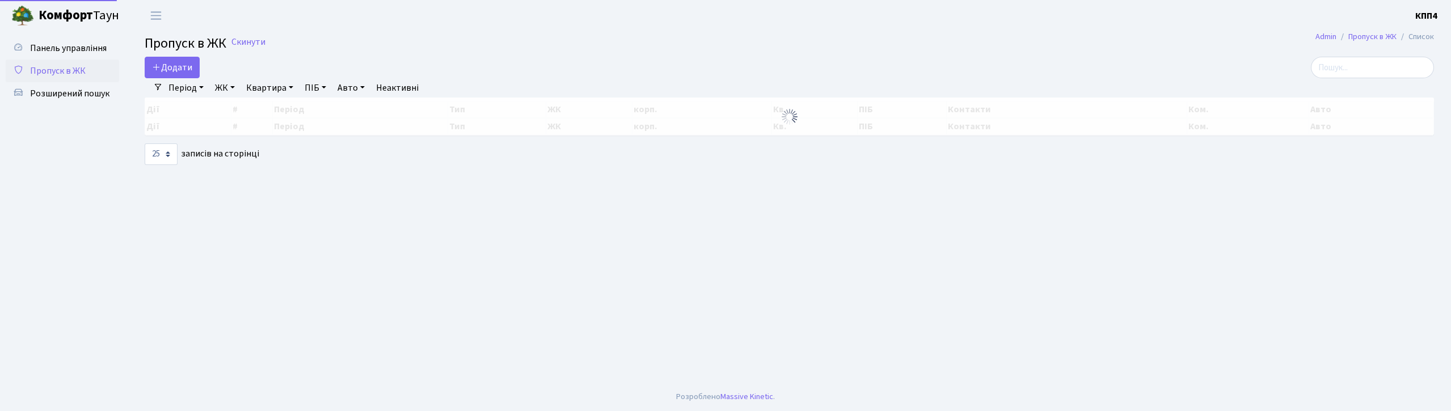
select select "25"
click at [183, 67] on span "Додати" at bounding box center [172, 67] width 40 height 12
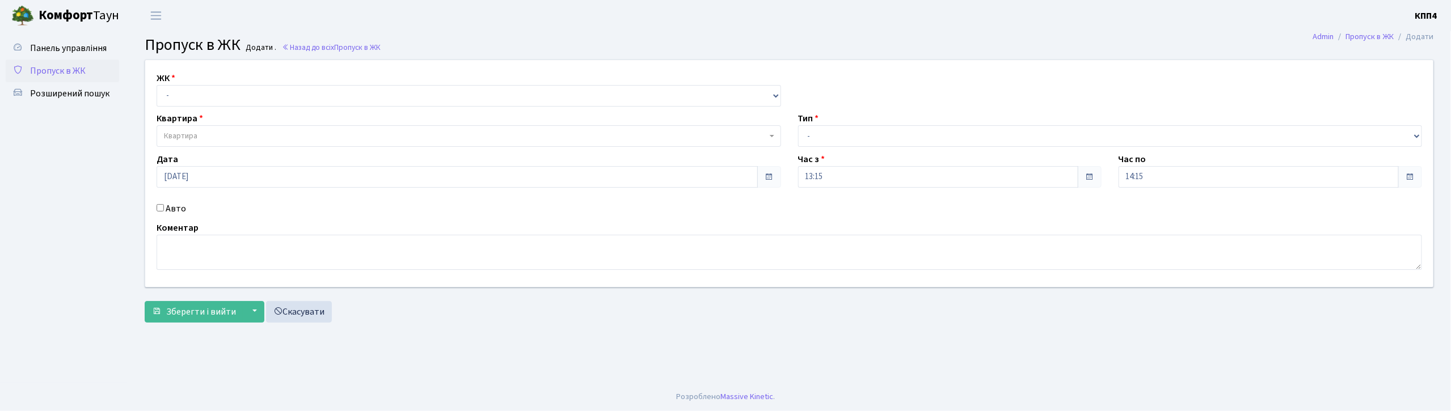
click at [71, 65] on span "Пропуск в ЖК" at bounding box center [58, 71] width 56 height 12
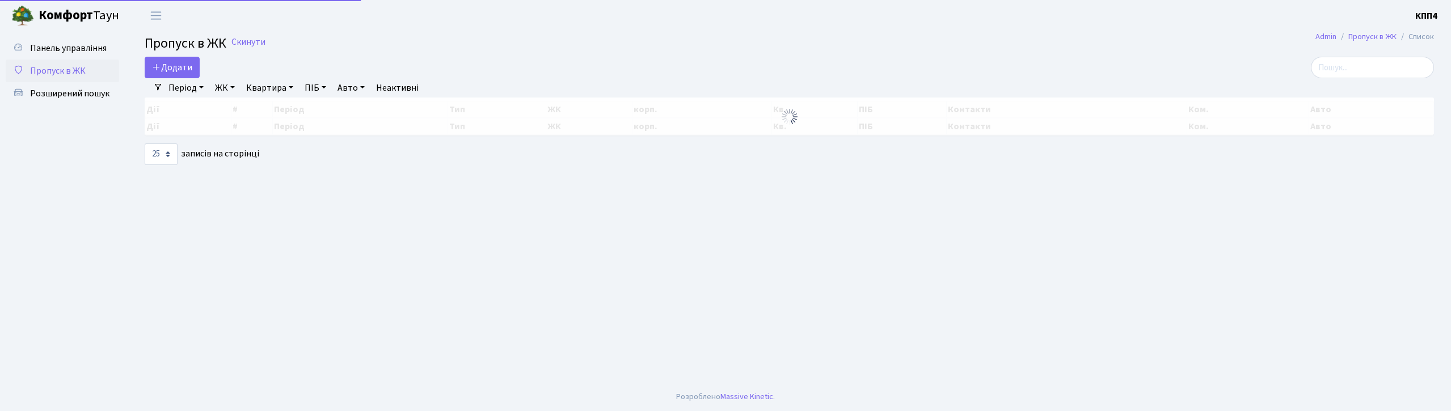
select select "25"
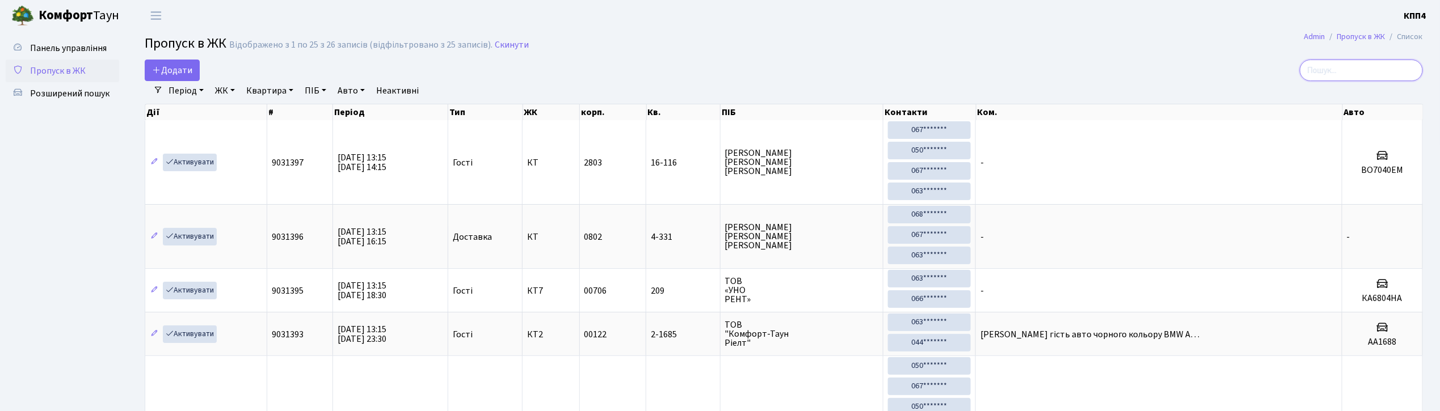
click at [1365, 69] on input "search" at bounding box center [1361, 71] width 123 height 22
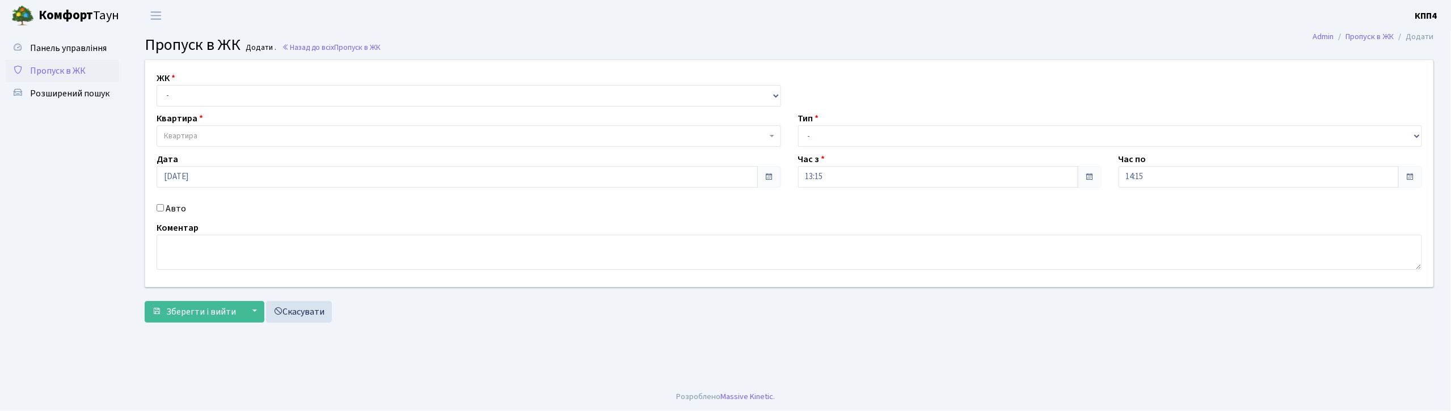
click at [160, 209] on input "Авто" at bounding box center [160, 207] width 7 height 7
checkbox input "true"
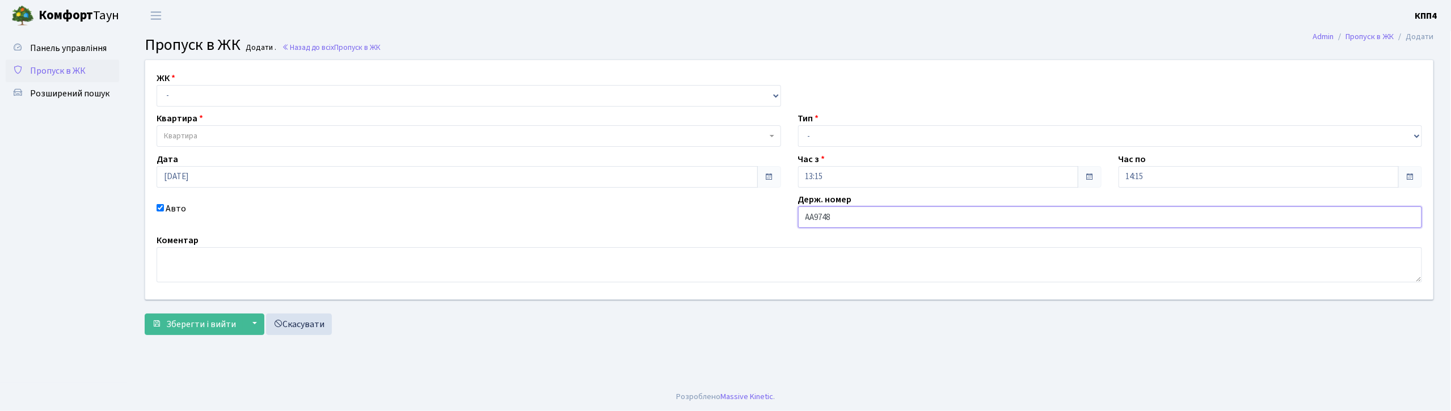
type input "АА9748ІІ"
click at [382, 89] on select "- КТ, вул. Регенераторна, 4 КТ2, просп. Соборності, 17 КТ3, вул. Березнева, 16 …" at bounding box center [469, 96] width 625 height 22
select select "271"
click at [157, 85] on select "- КТ, вул. Регенераторна, 4 КТ2, просп. Соборності, 17 КТ3, вул. Березнева, 16 …" at bounding box center [469, 96] width 625 height 22
select select
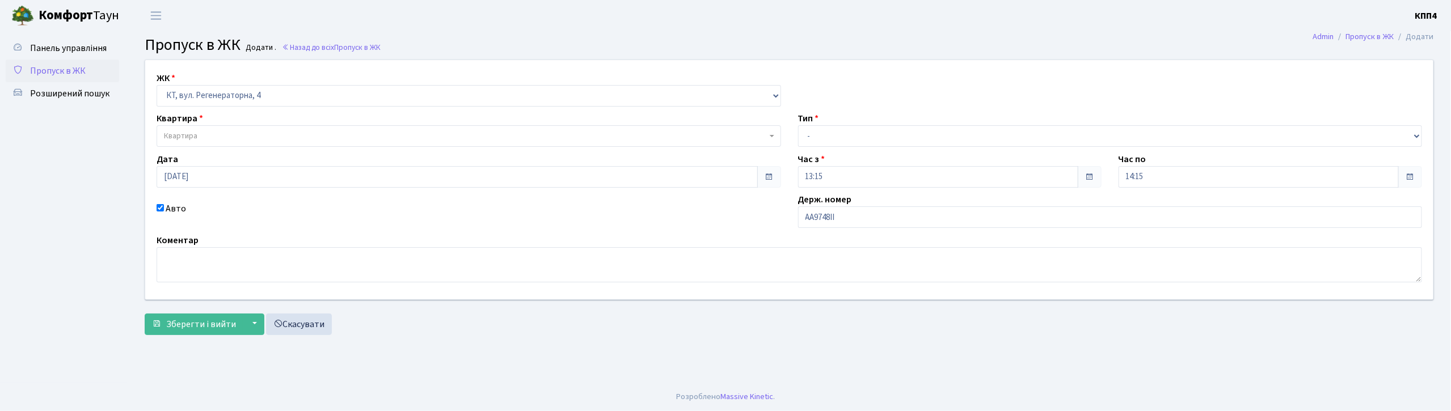
click at [383, 140] on span "Квартира" at bounding box center [465, 135] width 603 height 11
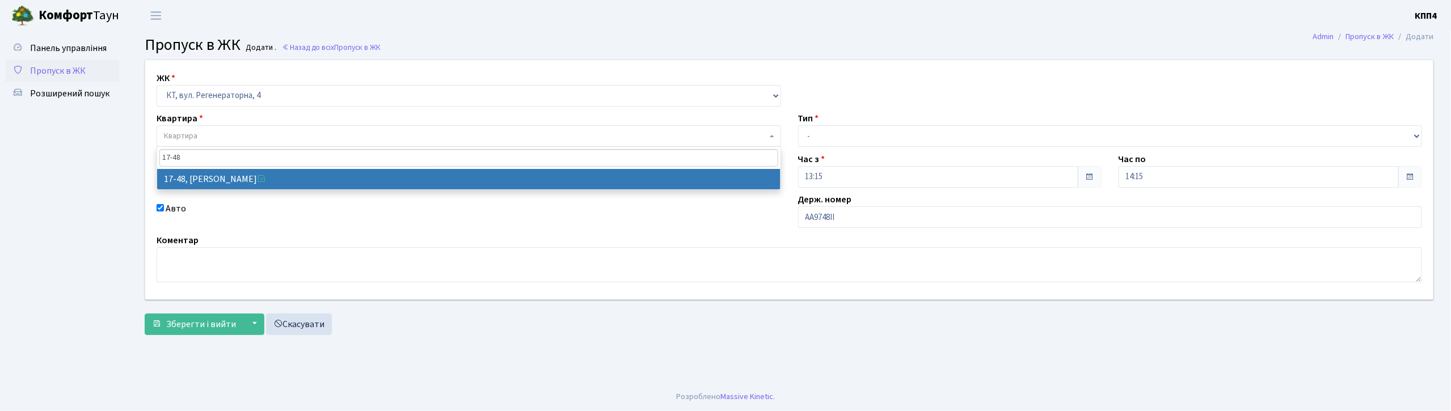
type input "17-48"
select select "9002"
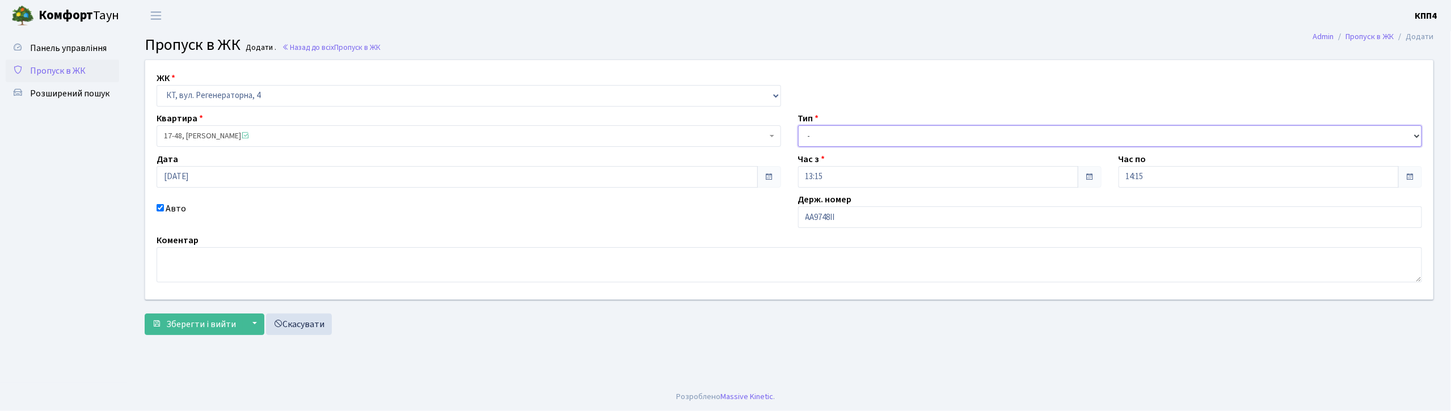
drag, startPoint x: 884, startPoint y: 134, endPoint x: 881, endPoint y: 144, distance: 9.4
click at [884, 134] on select "- Доставка Таксі Гості Сервіс" at bounding box center [1110, 136] width 625 height 22
select select "1"
click at [798, 125] on select "- Доставка Таксі Гості Сервіс" at bounding box center [1110, 136] width 625 height 22
click at [191, 326] on span "Зберегти і вийти" at bounding box center [201, 324] width 70 height 12
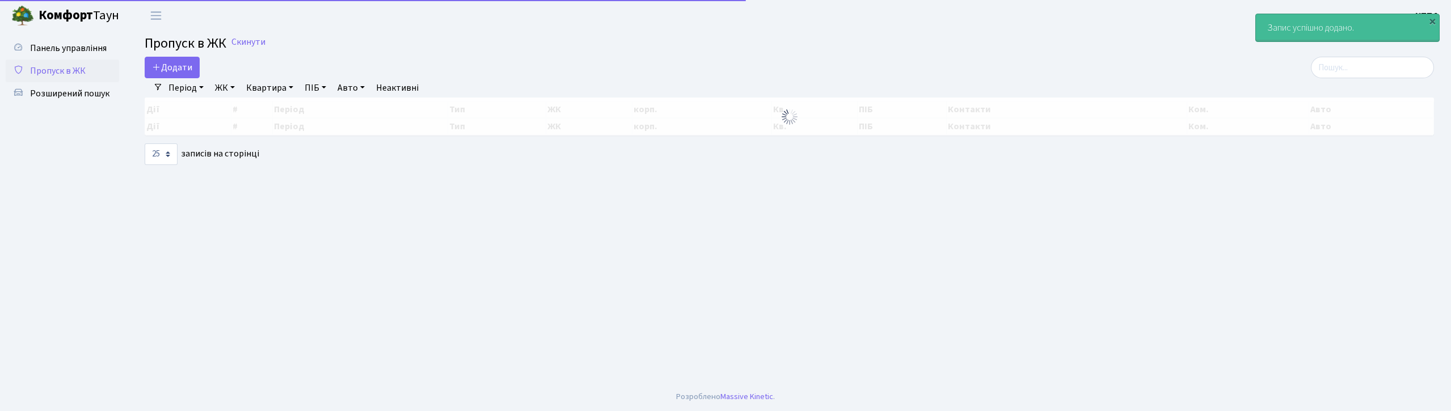
select select "25"
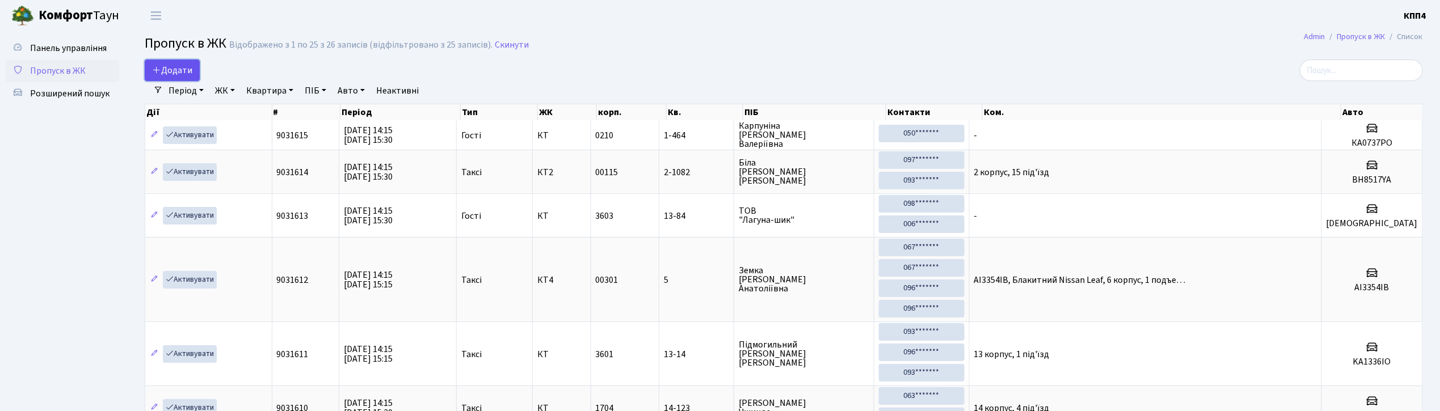
click at [184, 71] on span "Додати" at bounding box center [172, 70] width 40 height 12
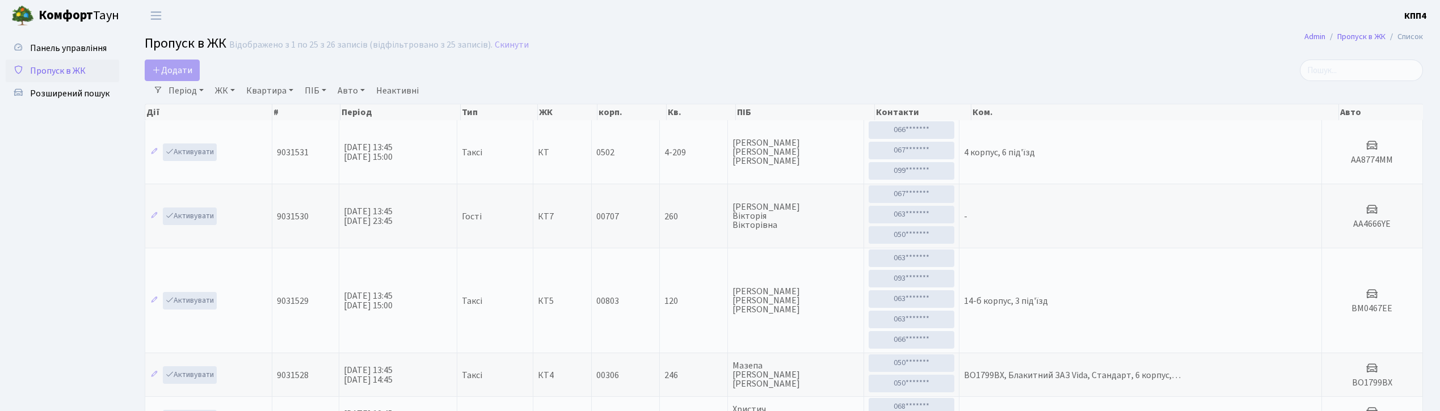
select select "25"
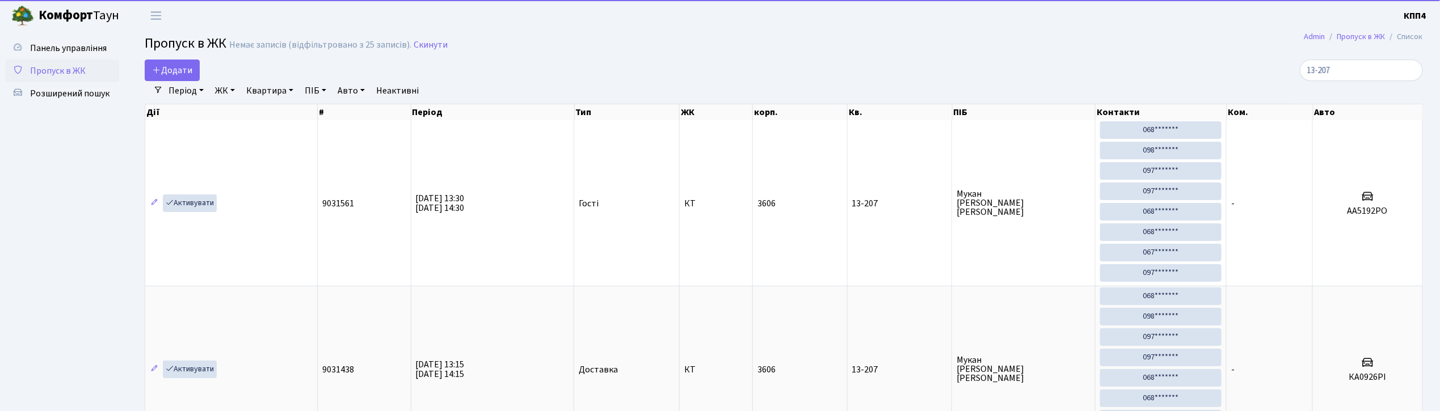
type input "13-207"
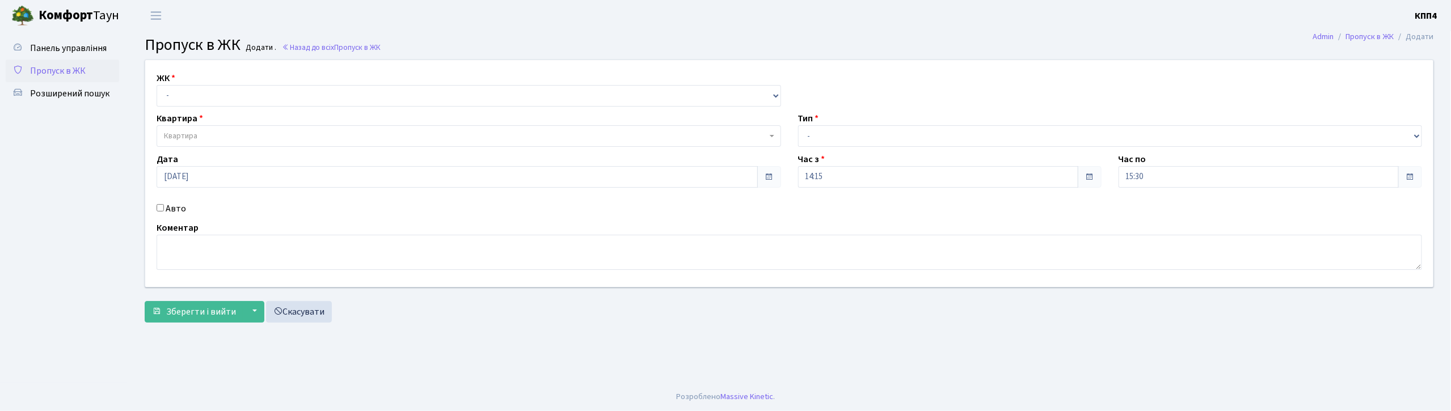
drag, startPoint x: 160, startPoint y: 204, endPoint x: 192, endPoint y: 227, distance: 39.4
click at [161, 204] on input "Авто" at bounding box center [160, 207] width 7 height 7
checkbox input "true"
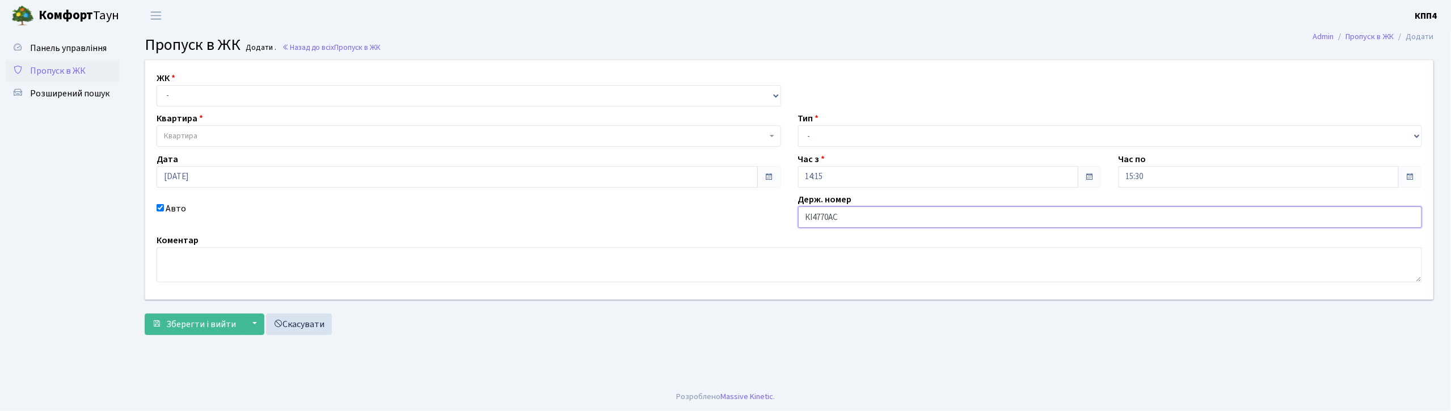
type input "КІ4770АС"
click at [285, 102] on select "- КТ, вул. Регенераторна, 4 КТ2, просп. [STREET_ADDRESS] [STREET_ADDRESS] [PERS…" at bounding box center [469, 96] width 625 height 22
select select "271"
click at [157, 85] on select "- КТ, вул. Регенераторна, 4 КТ2, просп. [STREET_ADDRESS] [STREET_ADDRESS] [PERS…" at bounding box center [469, 96] width 625 height 22
select select
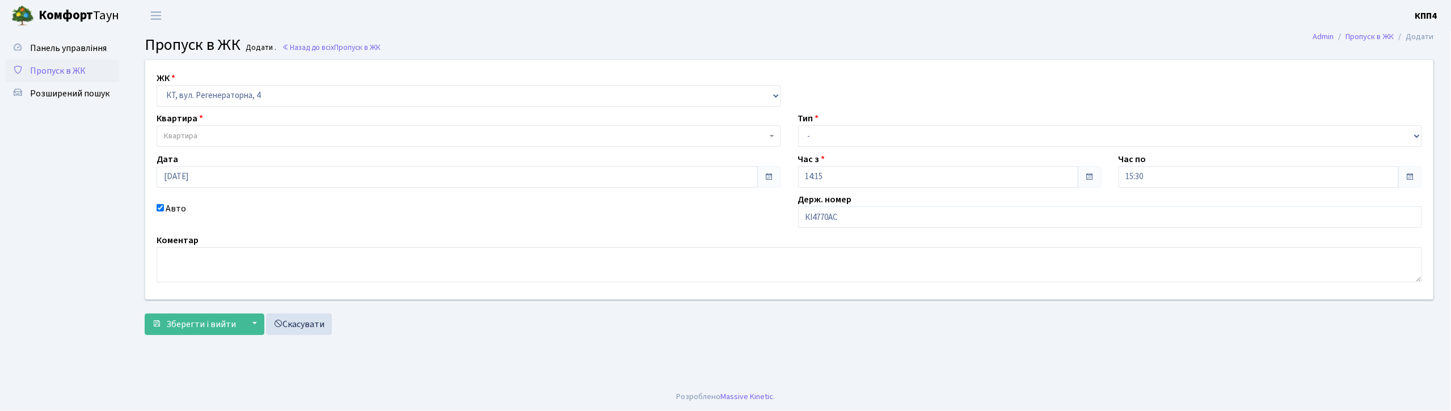
click at [246, 130] on span "Квартира" at bounding box center [469, 136] width 625 height 22
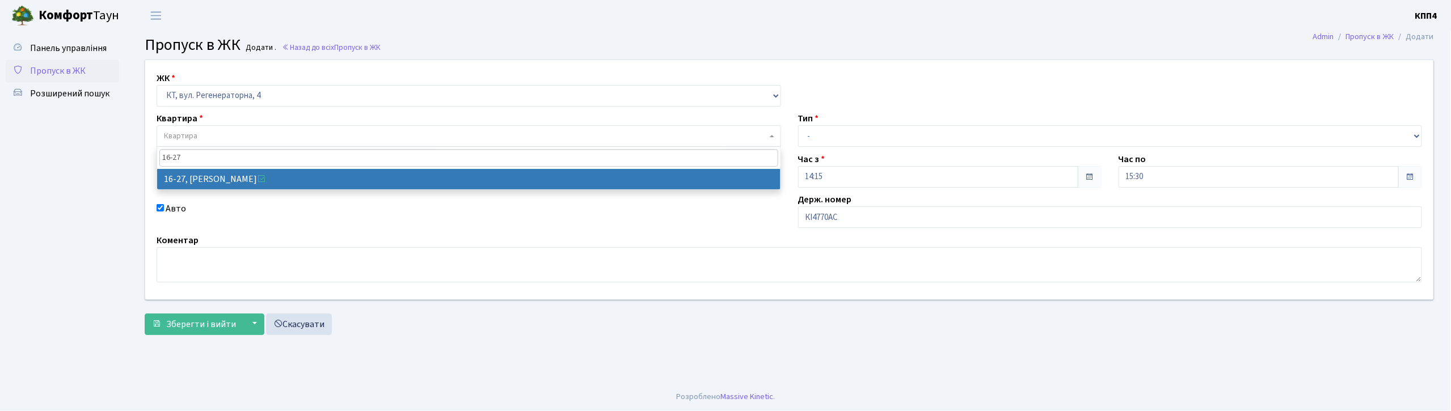
type input "16-27"
select select "8588"
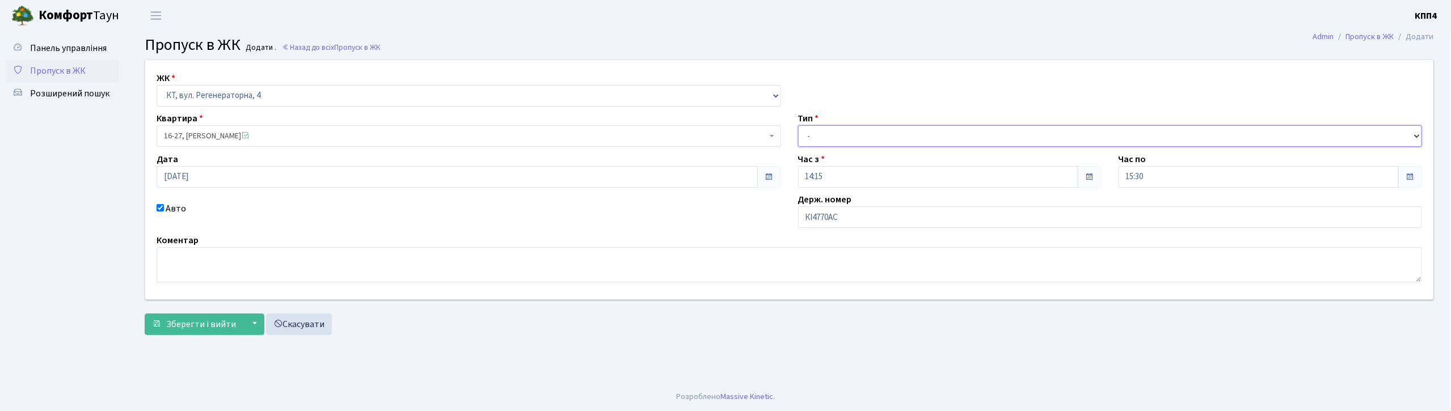
click at [829, 144] on select "- Доставка Таксі Гості Сервіс" at bounding box center [1110, 136] width 625 height 22
click at [798, 125] on select "- Доставка Таксі Гості Сервіс" at bounding box center [1110, 136] width 625 height 22
drag, startPoint x: 850, startPoint y: 138, endPoint x: 847, endPoint y: 144, distance: 5.8
click at [850, 138] on select "- Доставка Таксі Гості Сервіс" at bounding box center [1110, 136] width 625 height 22
select select "18"
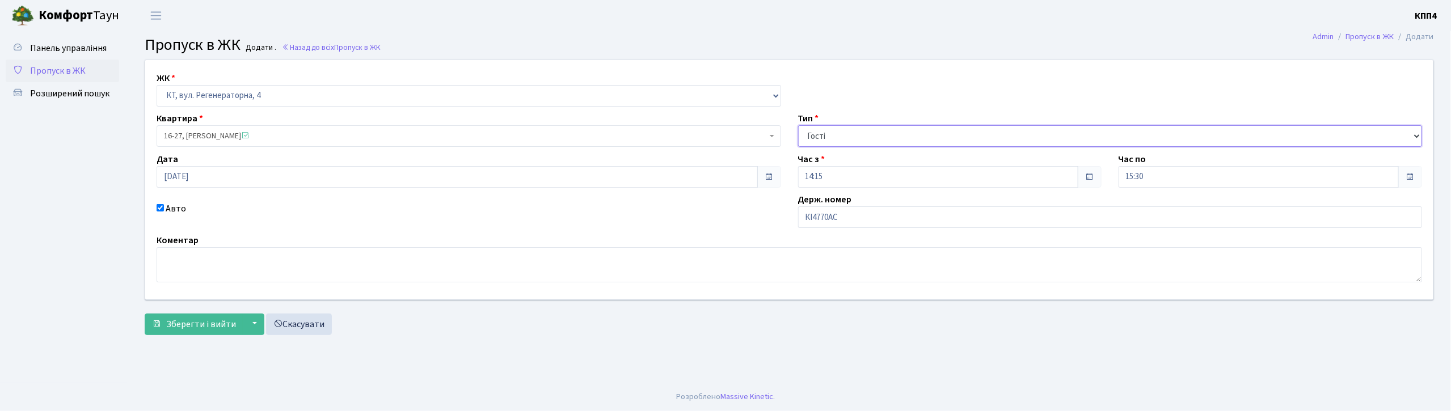
click at [798, 125] on select "- Доставка Таксі Гості Сервіс" at bounding box center [1110, 136] width 625 height 22
click at [222, 326] on span "Зберегти і вийти" at bounding box center [201, 324] width 70 height 12
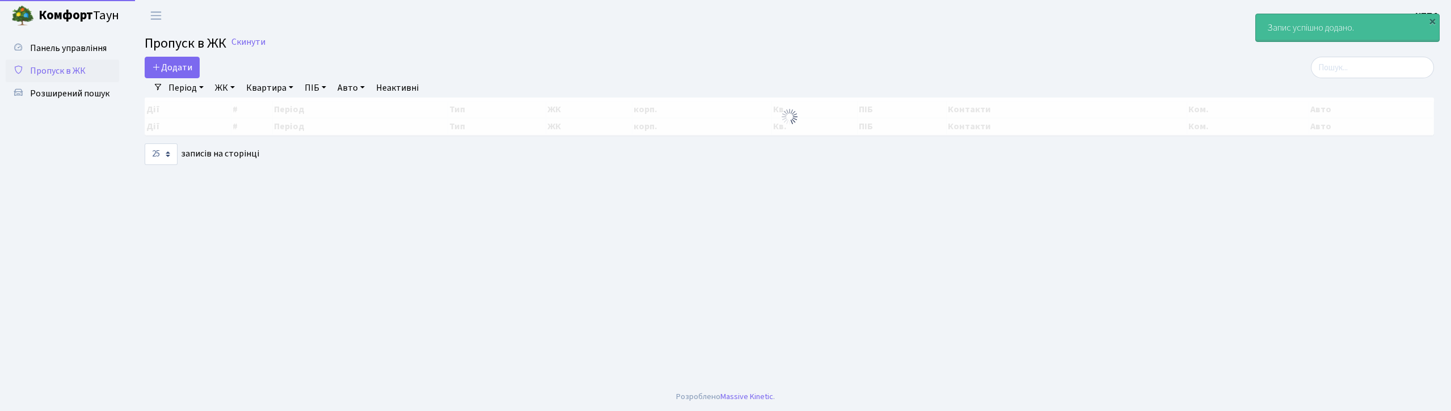
select select "25"
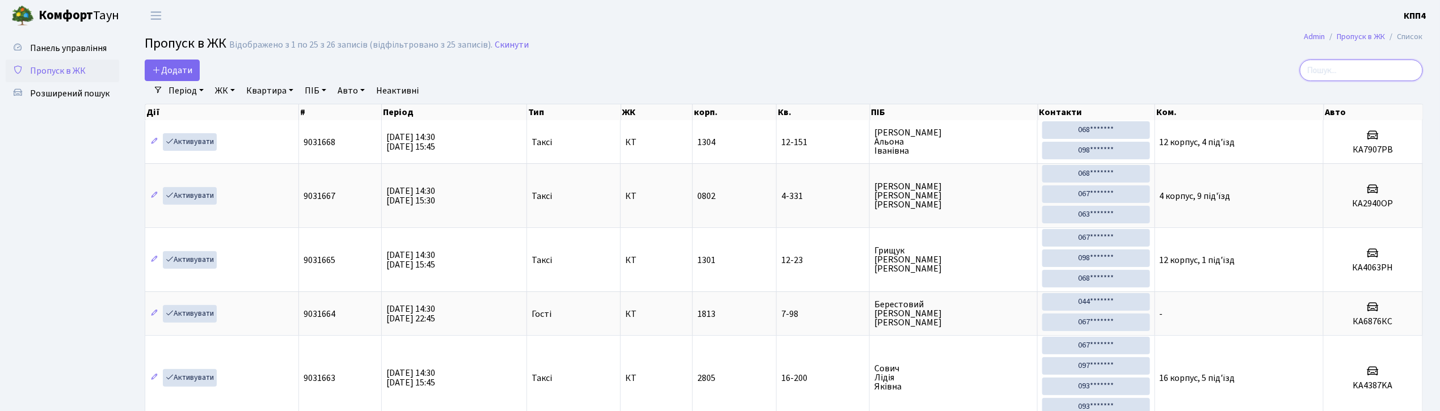
click at [1347, 75] on input "search" at bounding box center [1361, 71] width 123 height 22
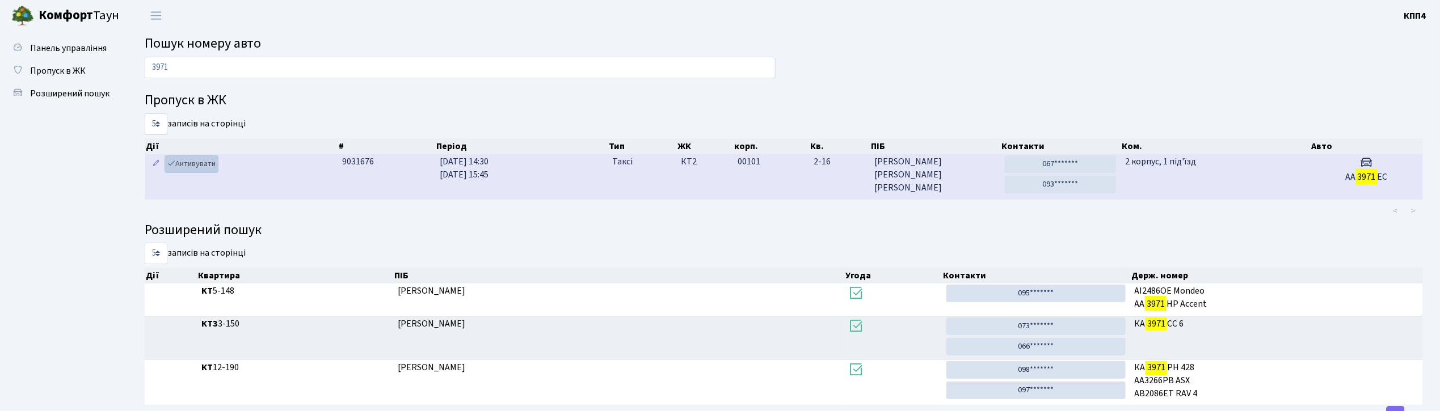
type input "3971"
click at [210, 168] on link "Активувати" at bounding box center [191, 164] width 54 height 18
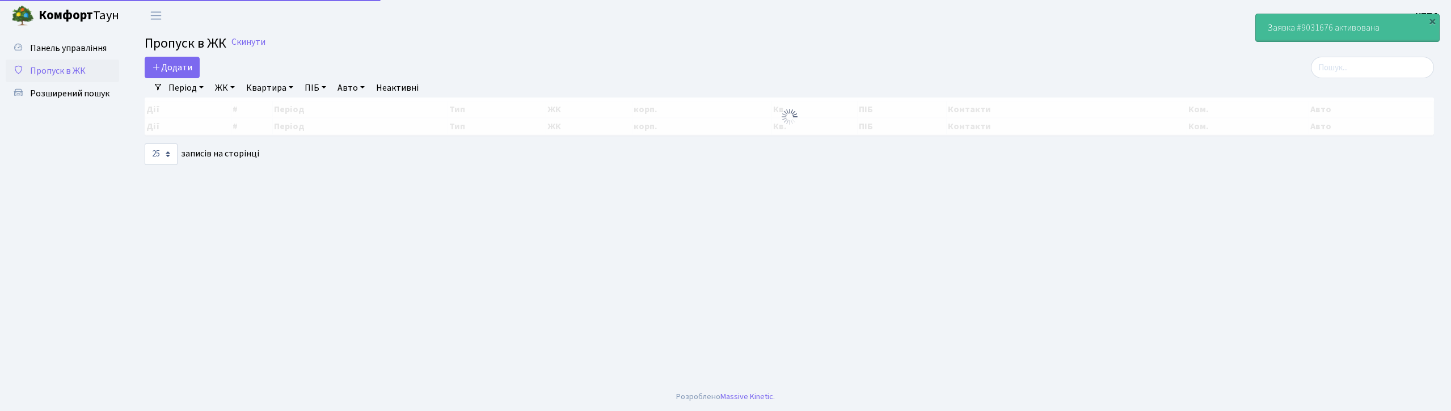
select select "25"
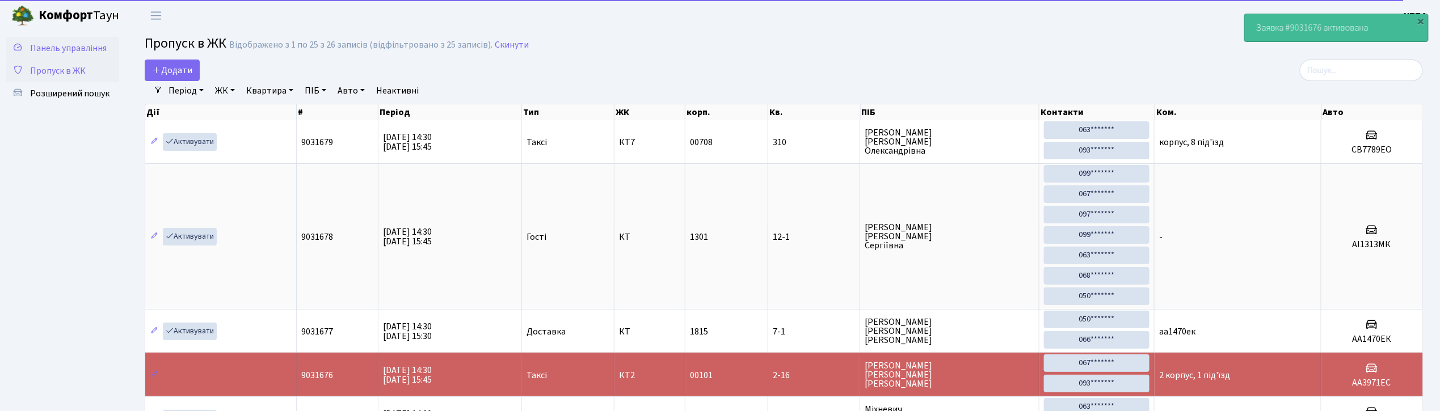
click at [74, 42] on span "Панель управління" at bounding box center [68, 48] width 77 height 12
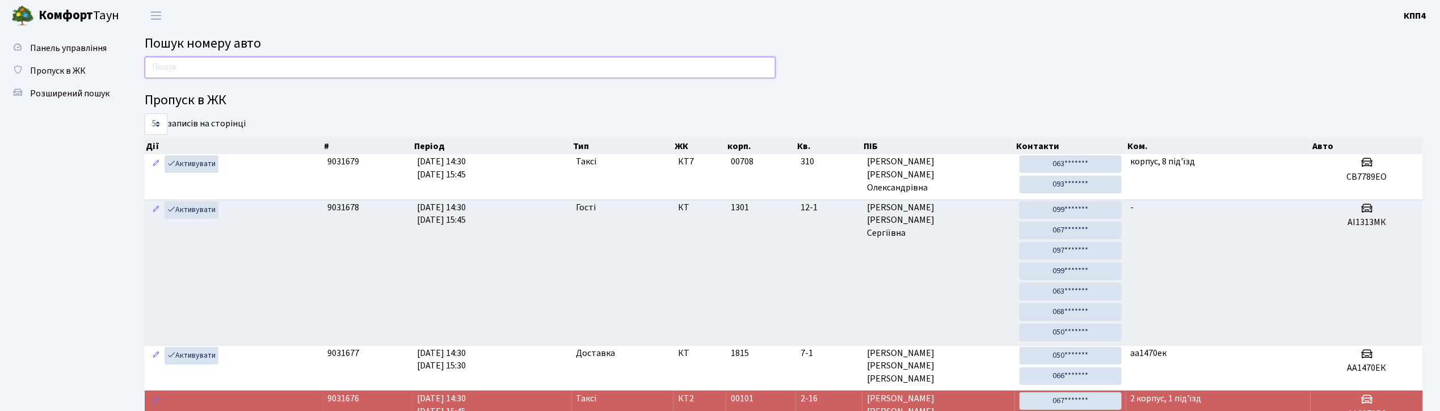
click at [618, 64] on input "text" at bounding box center [460, 68] width 631 height 22
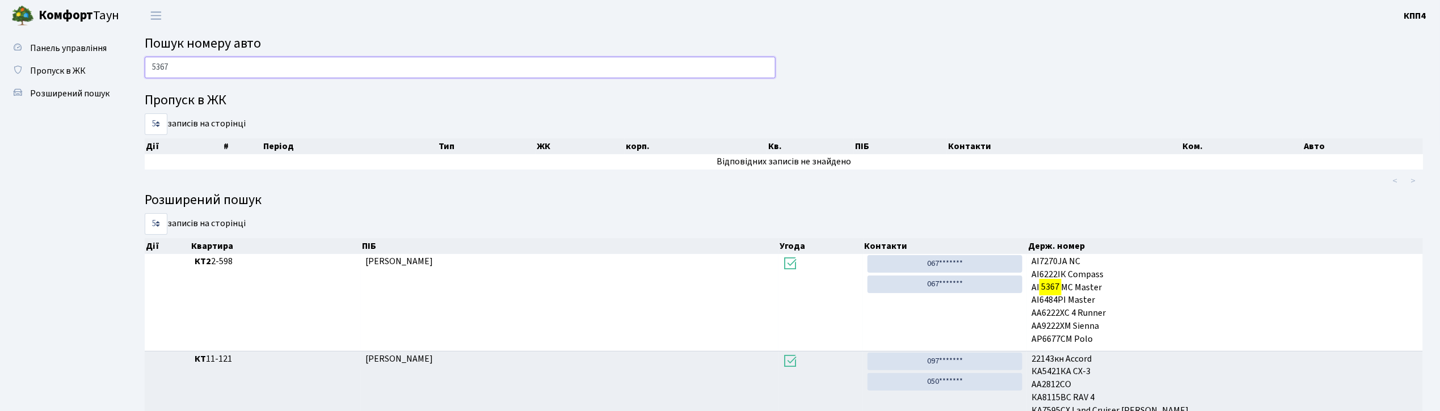
click at [429, 64] on input "5367" at bounding box center [460, 68] width 631 height 22
type input "5"
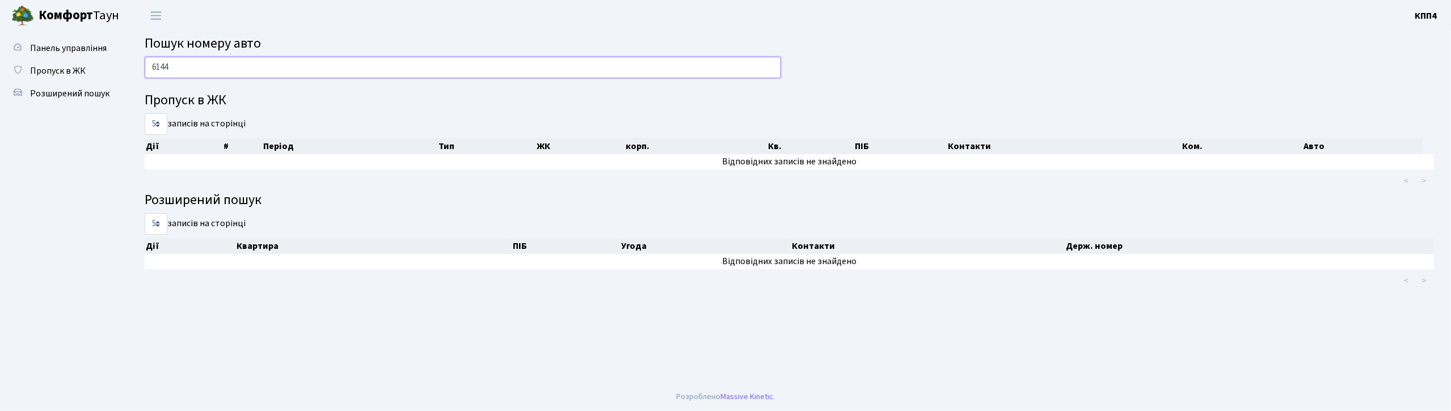
click at [241, 62] on input "6144" at bounding box center [463, 68] width 636 height 22
type input "6"
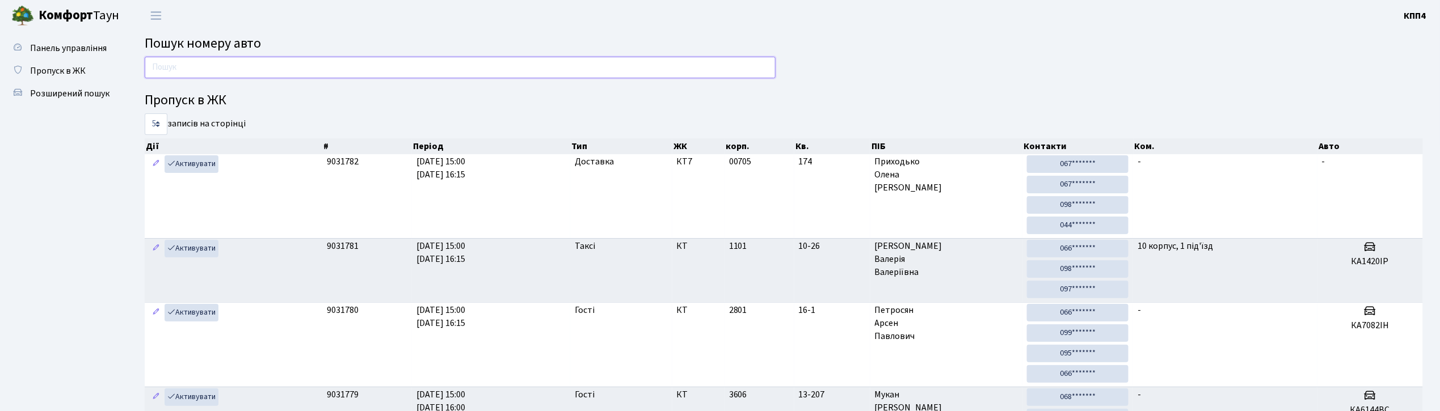
click at [265, 66] on input "text" at bounding box center [460, 68] width 631 height 22
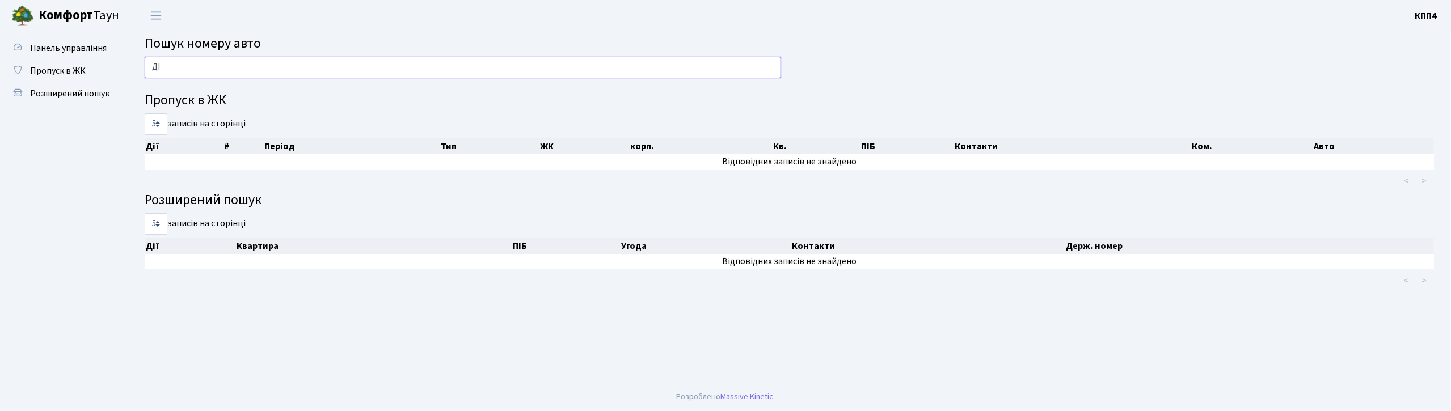
type input "Д"
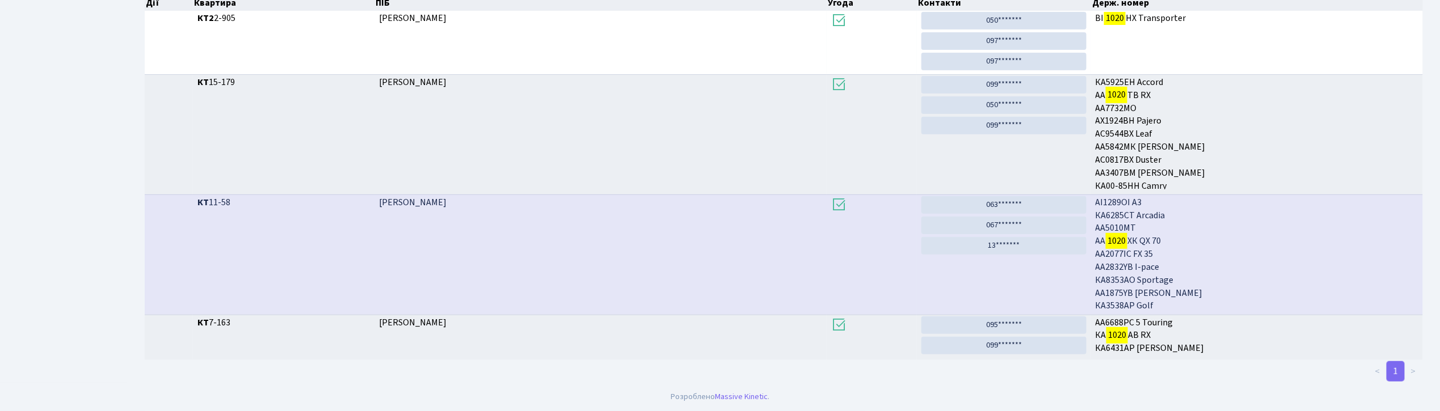
scroll to position [61, 0]
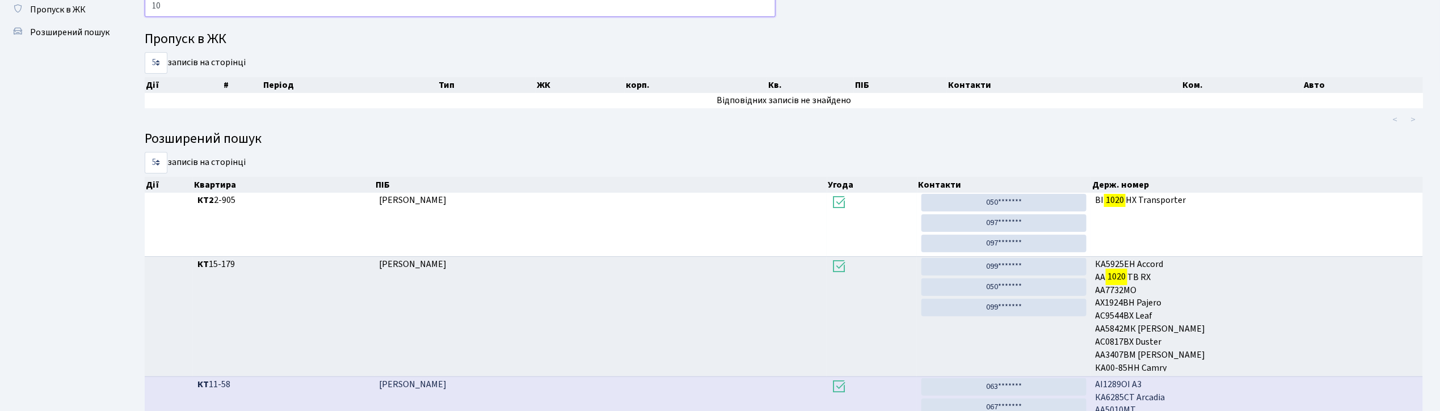
type input "1"
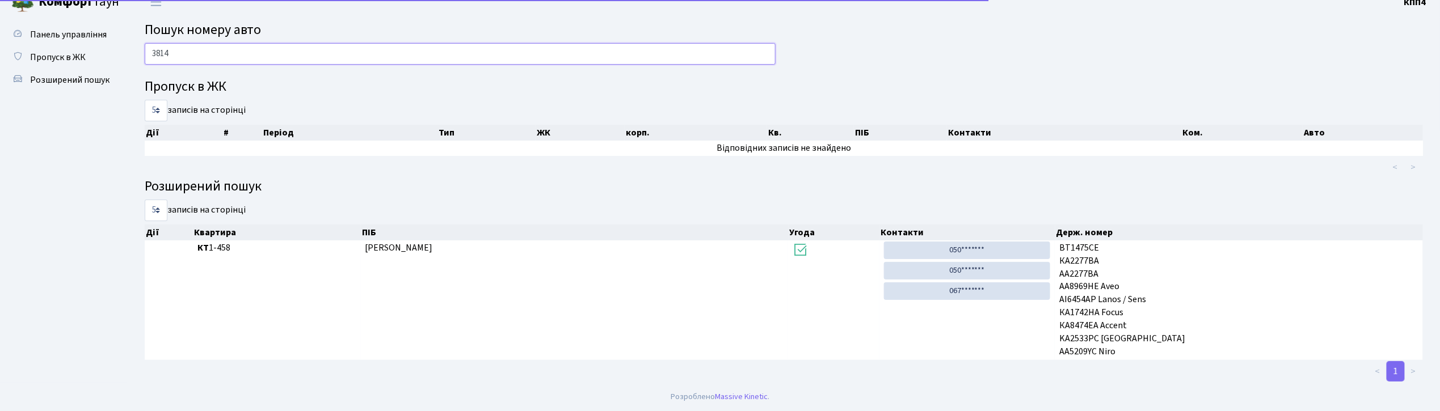
scroll to position [14, 0]
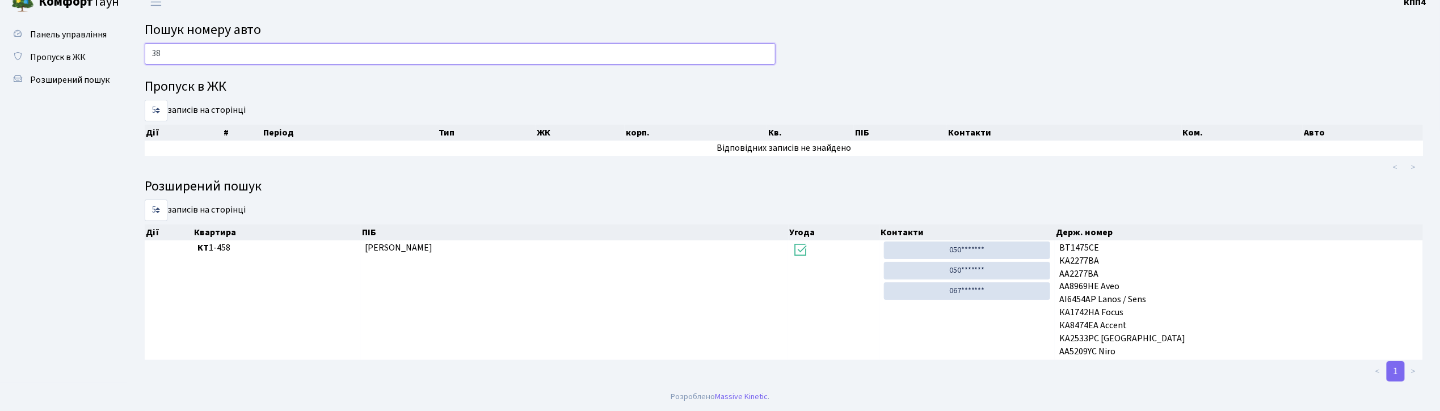
type input "3"
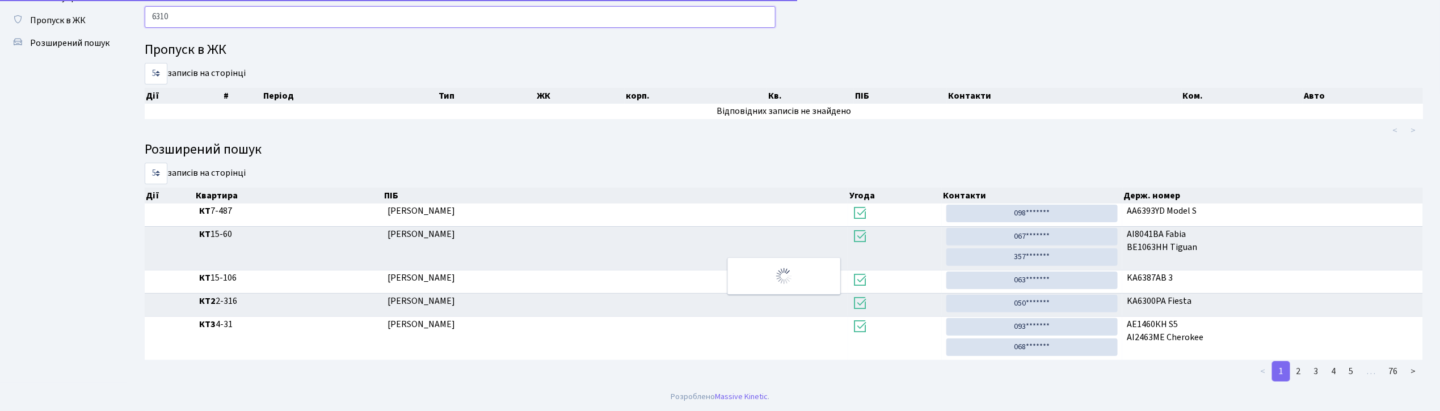
scroll to position [10, 0]
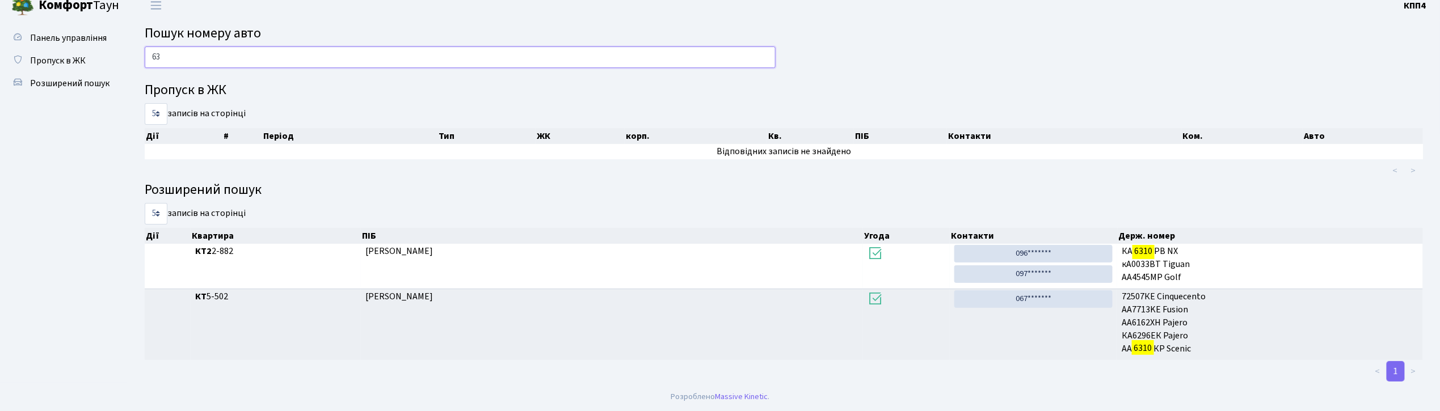
type input "6"
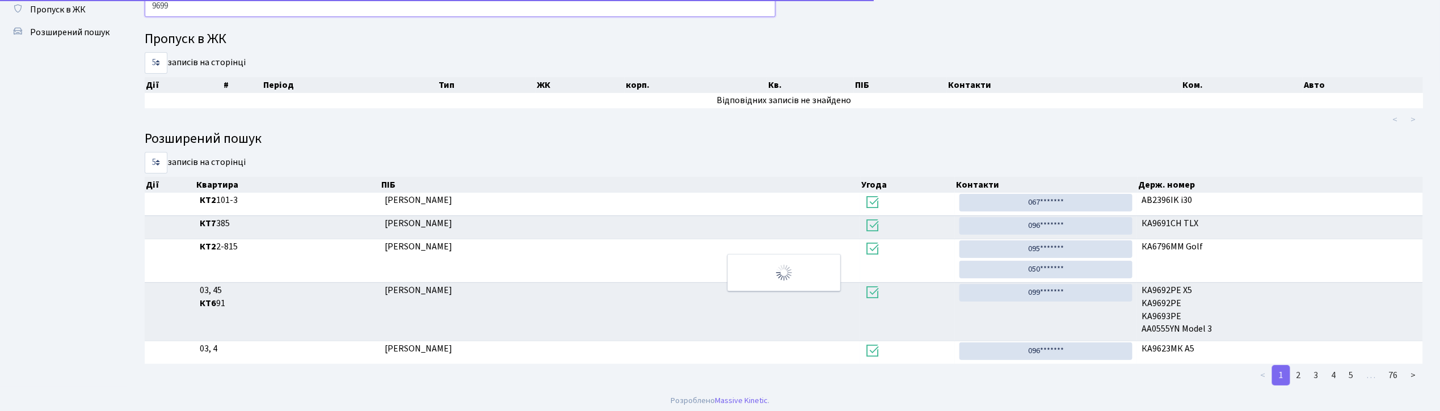
scroll to position [0, 0]
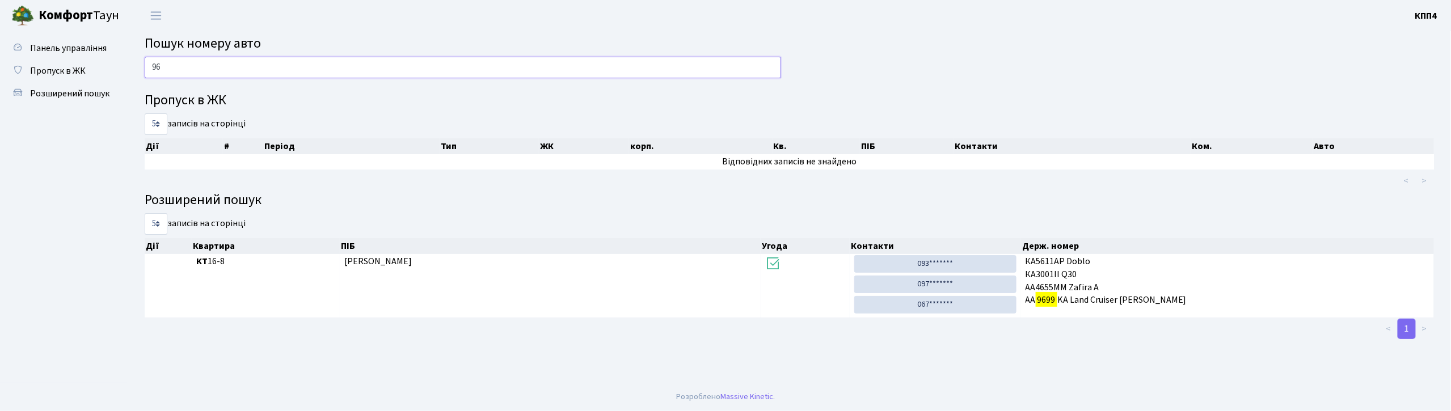
type input "9"
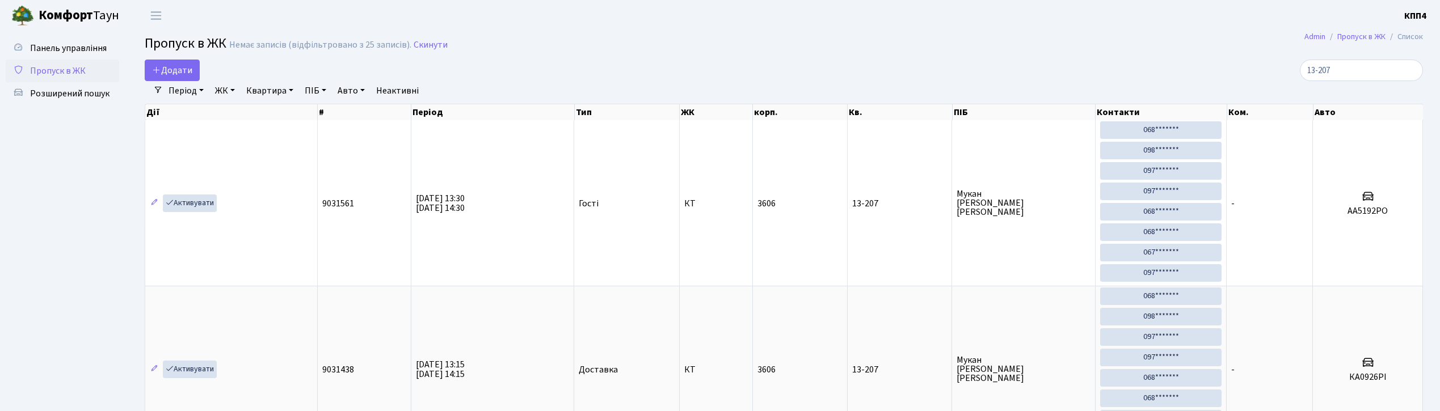
select select "25"
drag, startPoint x: 1348, startPoint y: 73, endPoint x: 1319, endPoint y: 42, distance: 42.5
click at [1347, 70] on input "13-207" at bounding box center [1361, 71] width 123 height 22
type input "1"
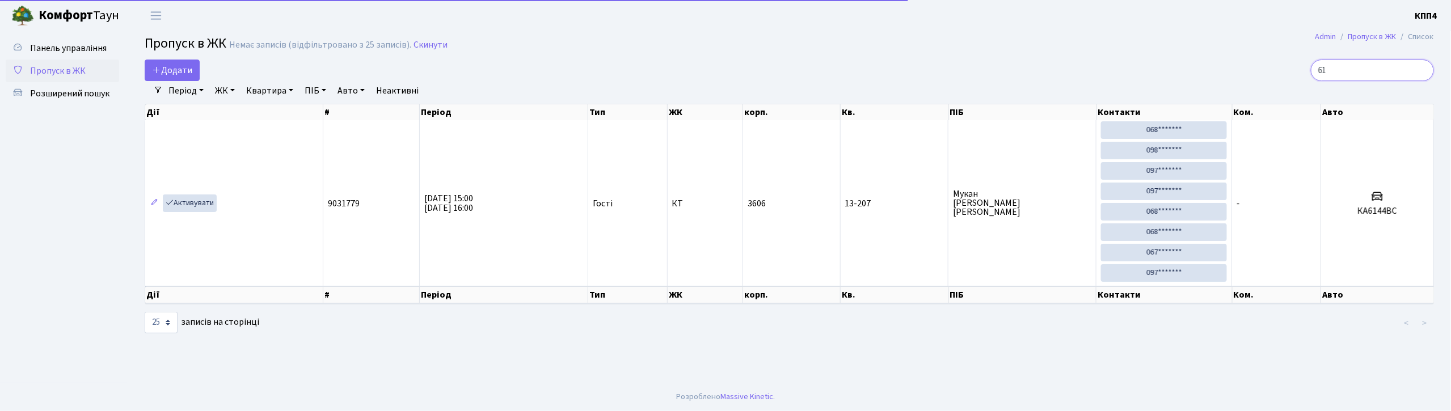
type input "6"
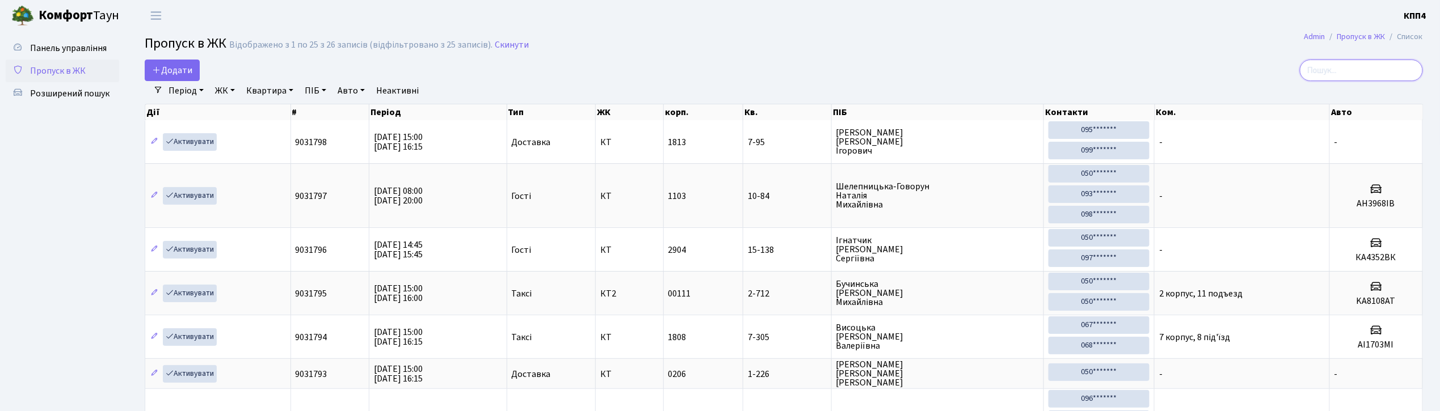
click at [1371, 78] on input "search" at bounding box center [1361, 71] width 123 height 22
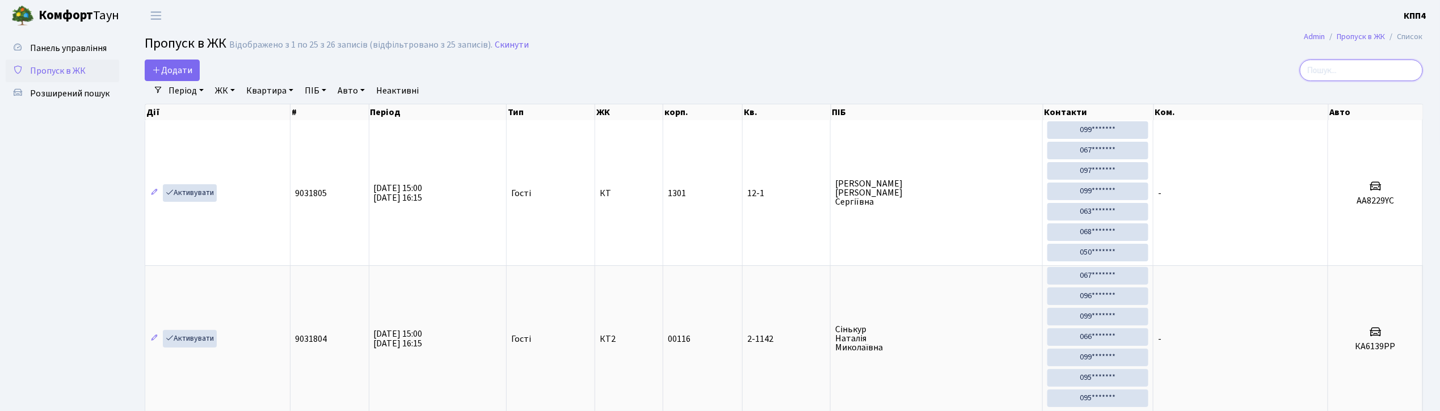
click at [1323, 69] on input "search" at bounding box center [1361, 71] width 123 height 22
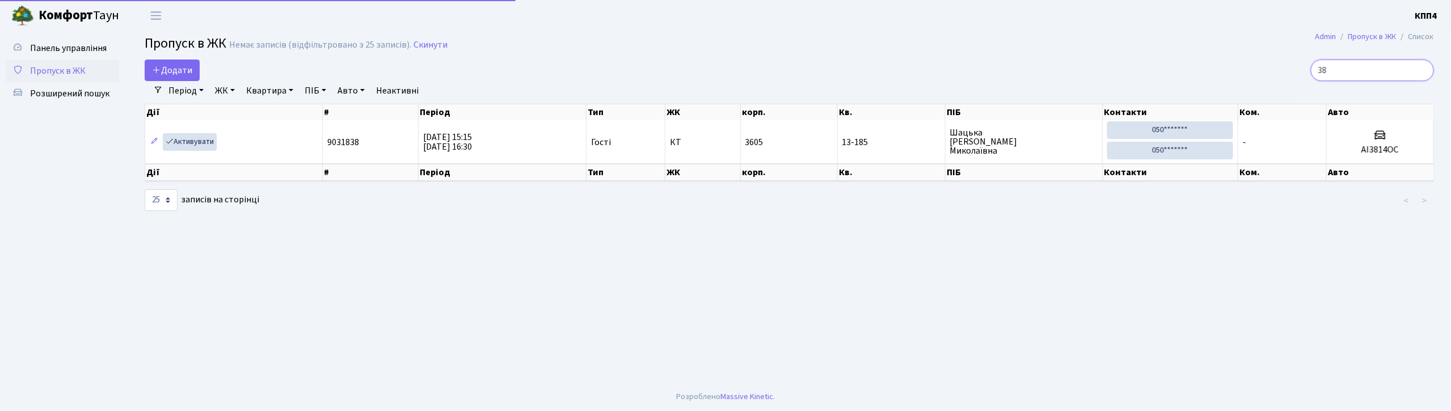
type input "3"
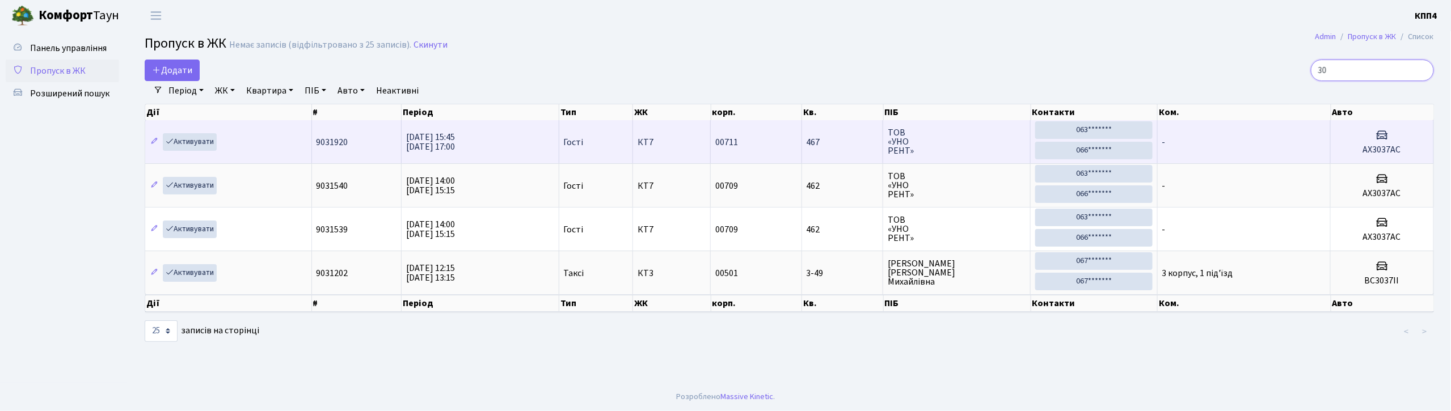
type input "3"
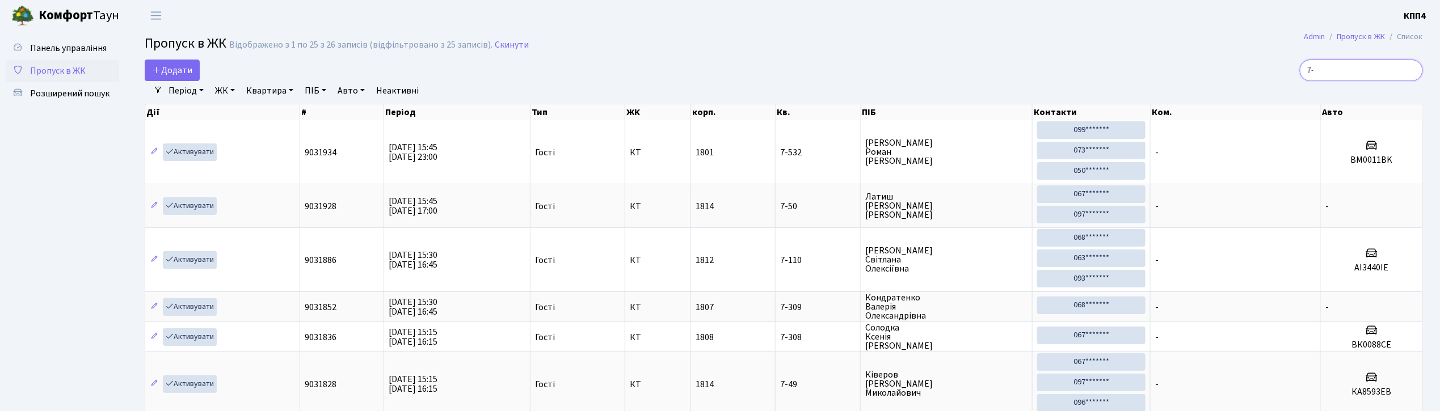
type input "7"
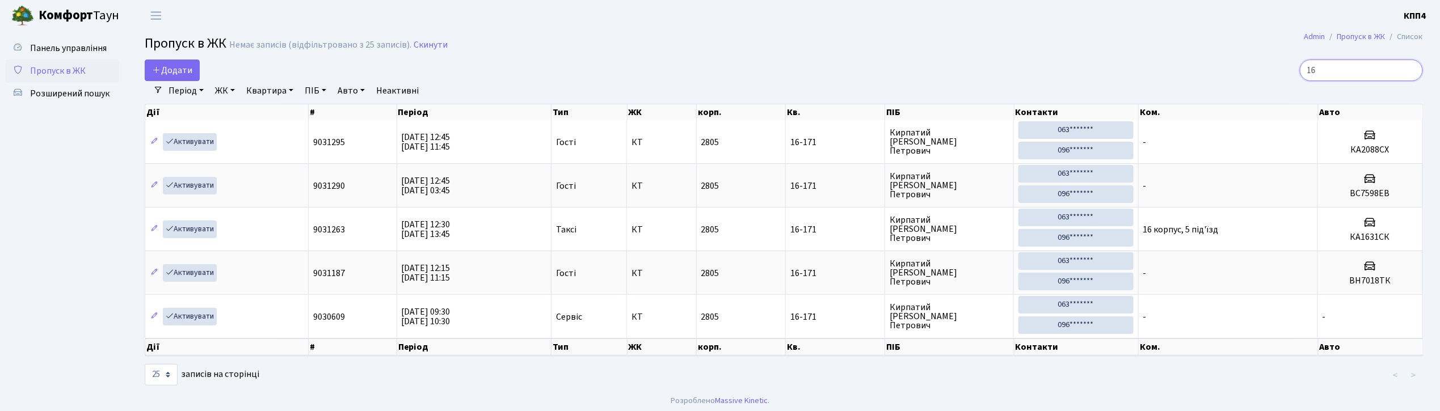
type input "1"
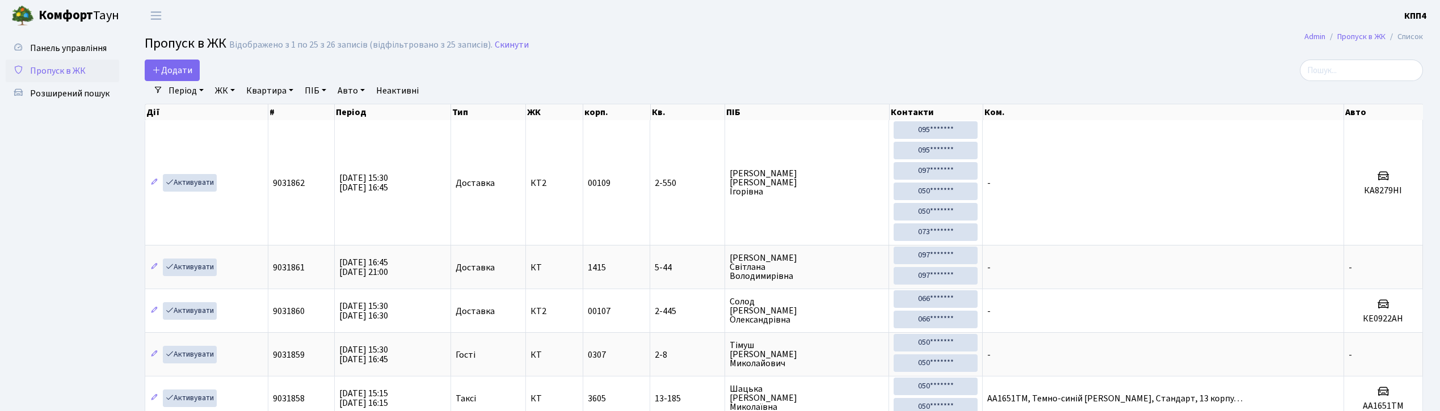
select select "25"
click at [180, 70] on span "Додати" at bounding box center [172, 70] width 40 height 12
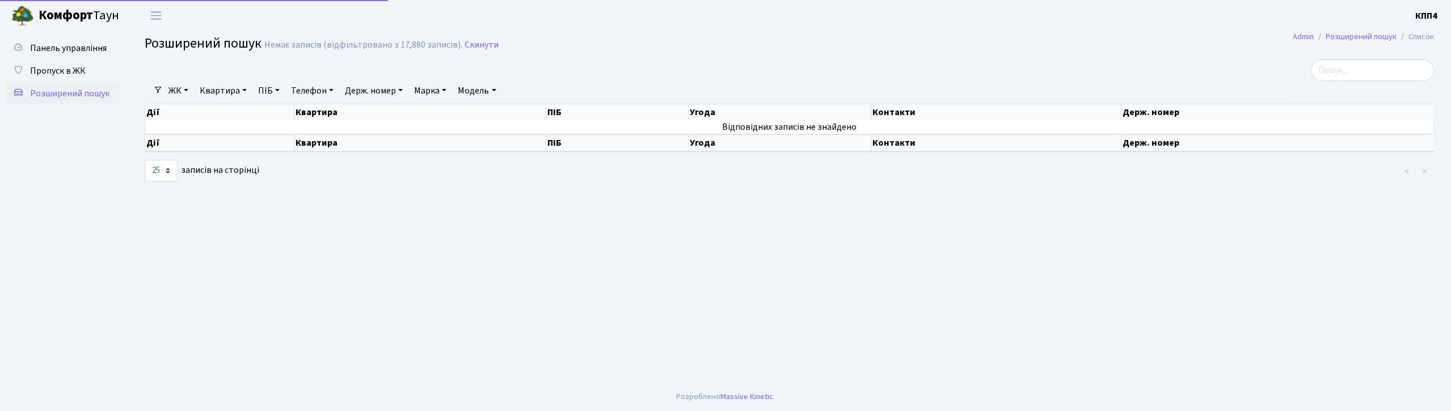
select select "25"
click at [482, 43] on link "Скинути" at bounding box center [482, 45] width 34 height 11
select select "25"
